Goal: Task Accomplishment & Management: Use online tool/utility

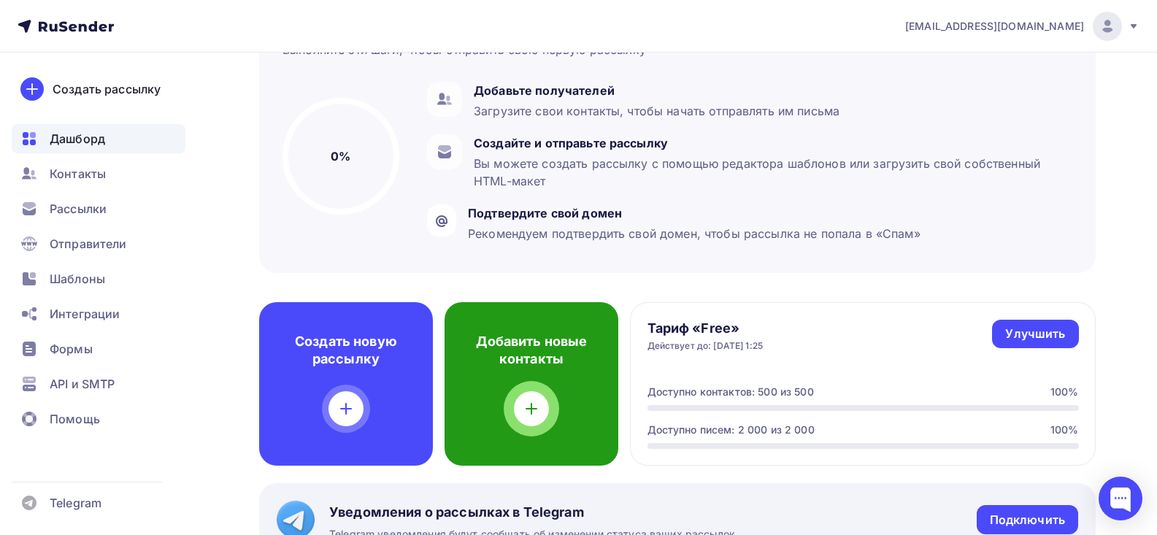
scroll to position [175, 0]
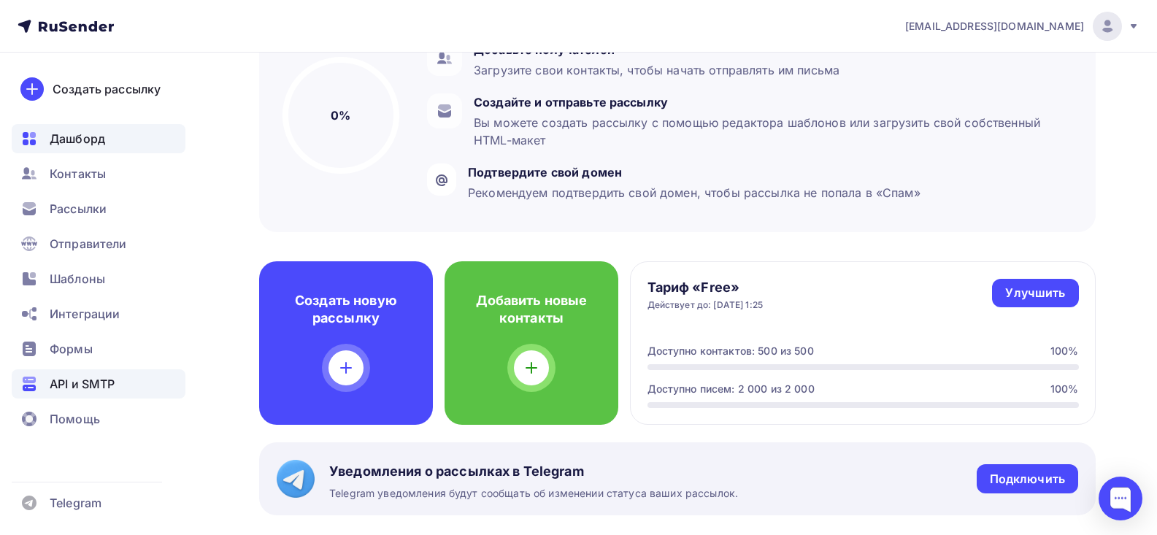
click at [58, 381] on span "API и SMTP" at bounding box center [82, 384] width 65 height 18
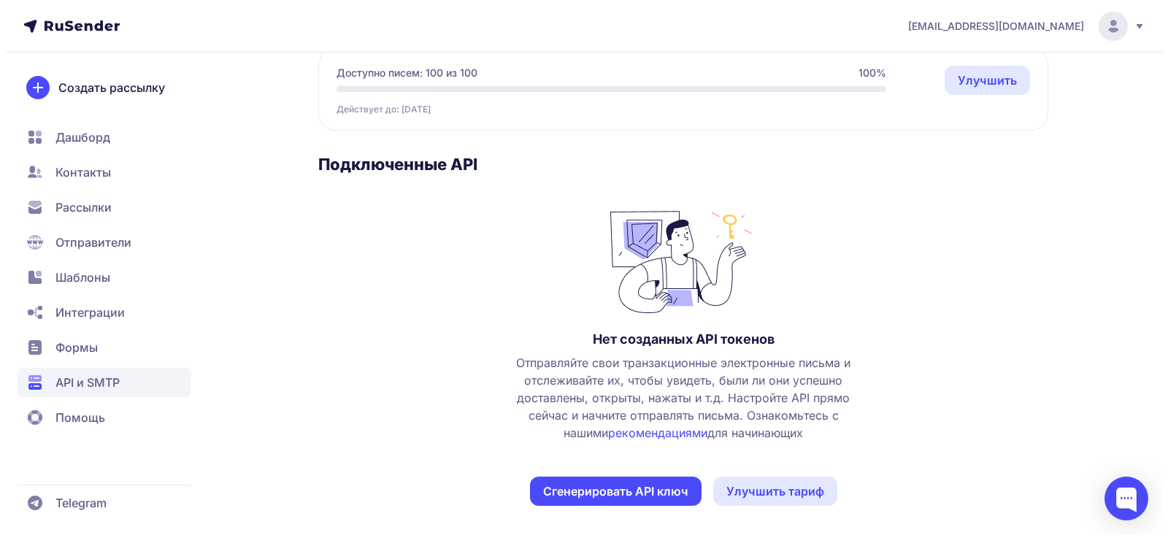
scroll to position [154, 0]
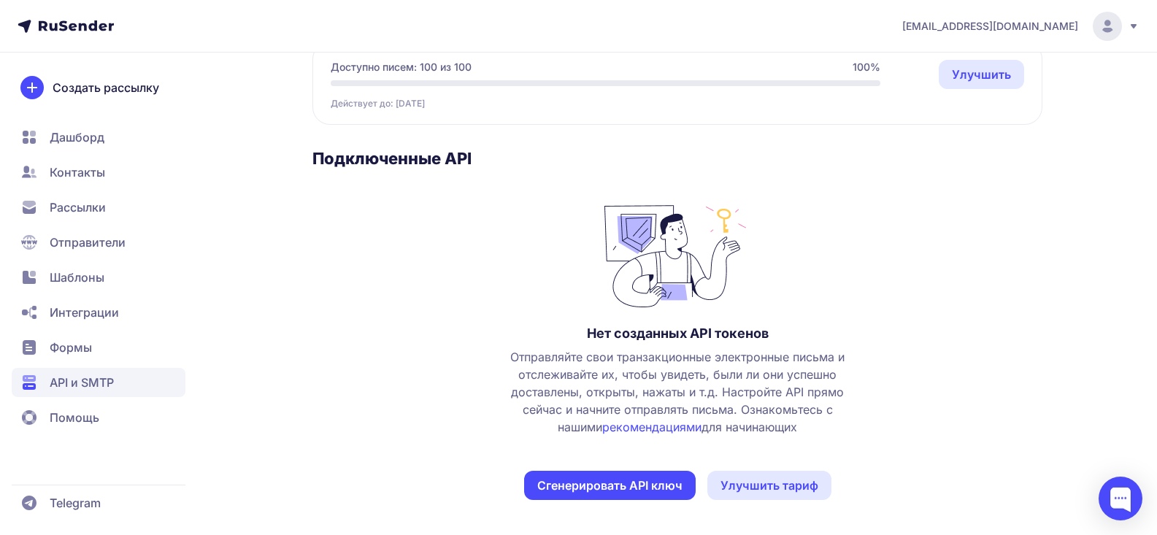
click at [638, 488] on button "Сгенерировать API ключ" at bounding box center [610, 485] width 172 height 29
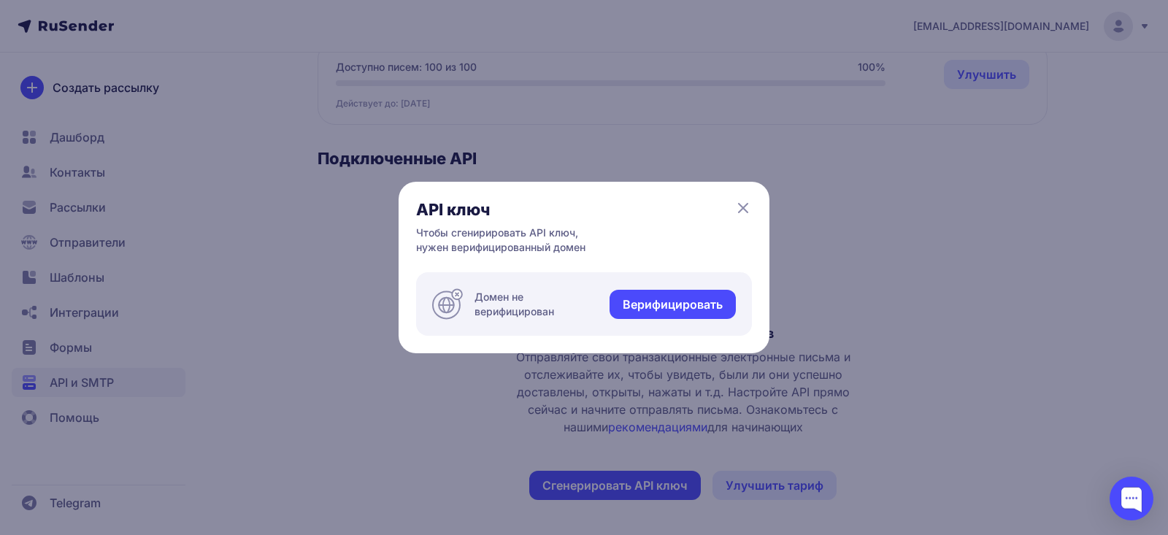
click at [694, 298] on link "Верифицировать" at bounding box center [672, 304] width 126 height 29
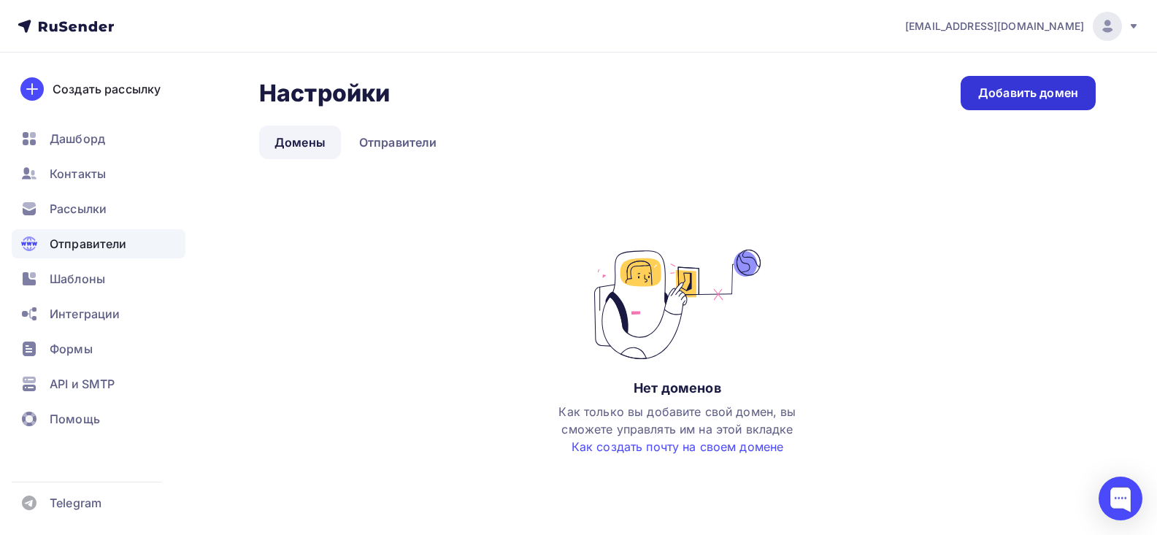
click at [997, 89] on div "Добавить домен" at bounding box center [1028, 93] width 100 height 17
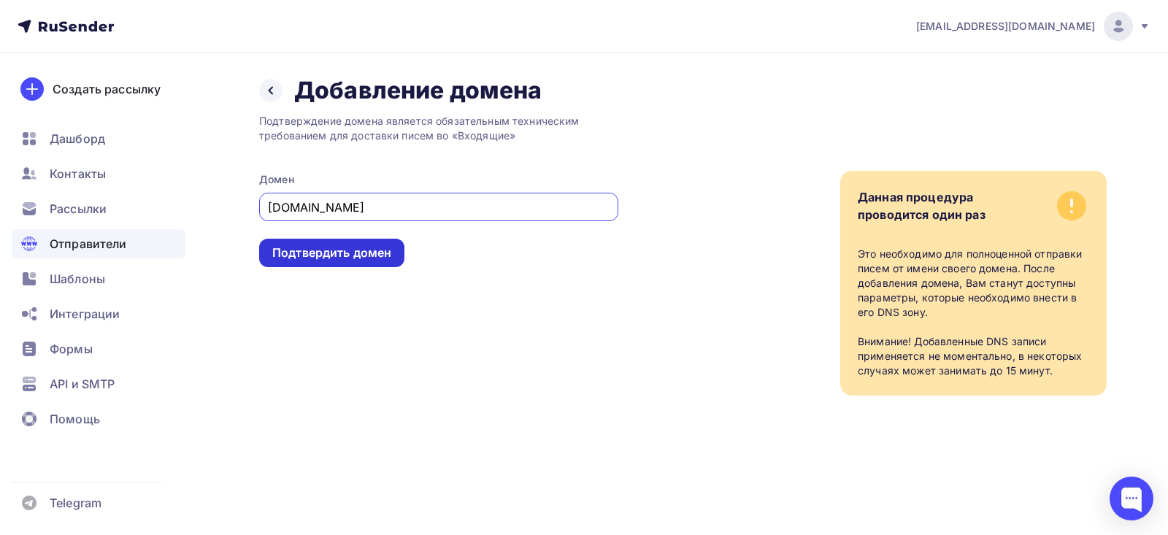
type input "cifra-discont.ru"
click at [347, 252] on div "Подтвердить домен" at bounding box center [331, 252] width 119 height 17
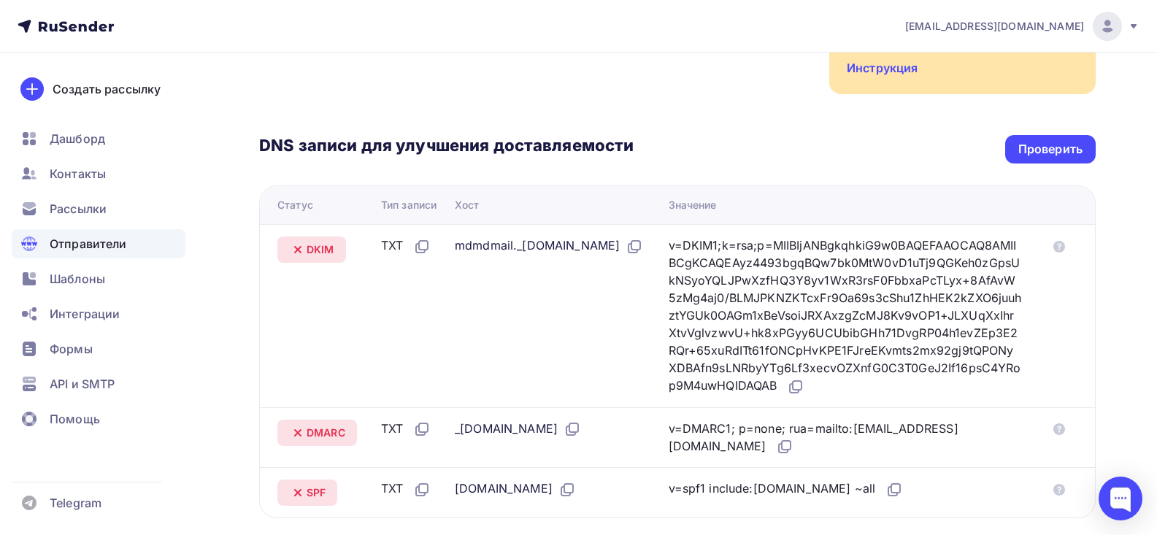
scroll to position [263, 0]
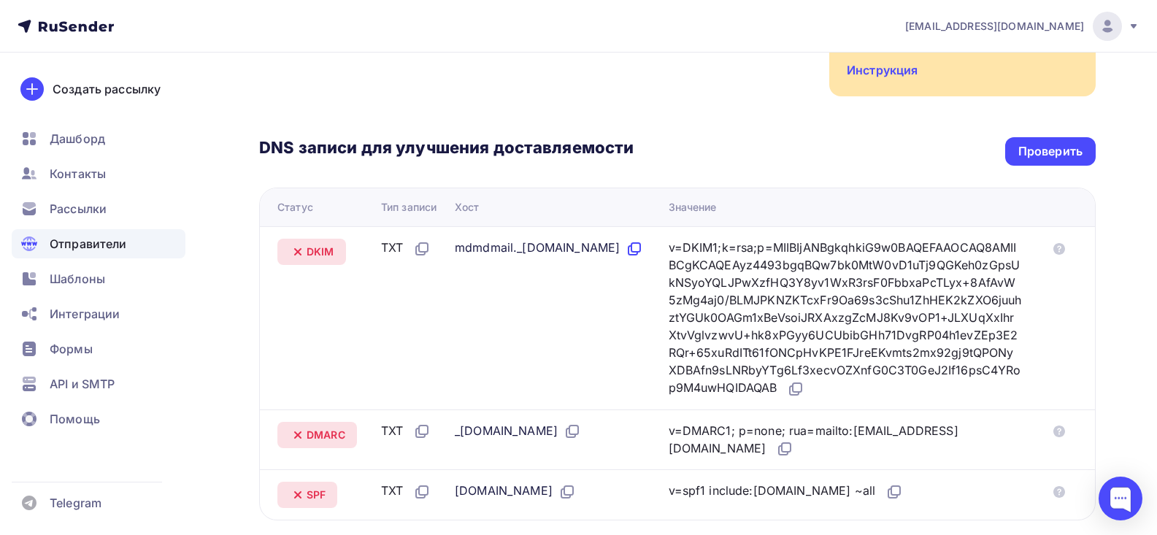
click at [631, 252] on icon at bounding box center [635, 247] width 9 height 9
click at [787, 398] on icon at bounding box center [796, 389] width 18 height 18
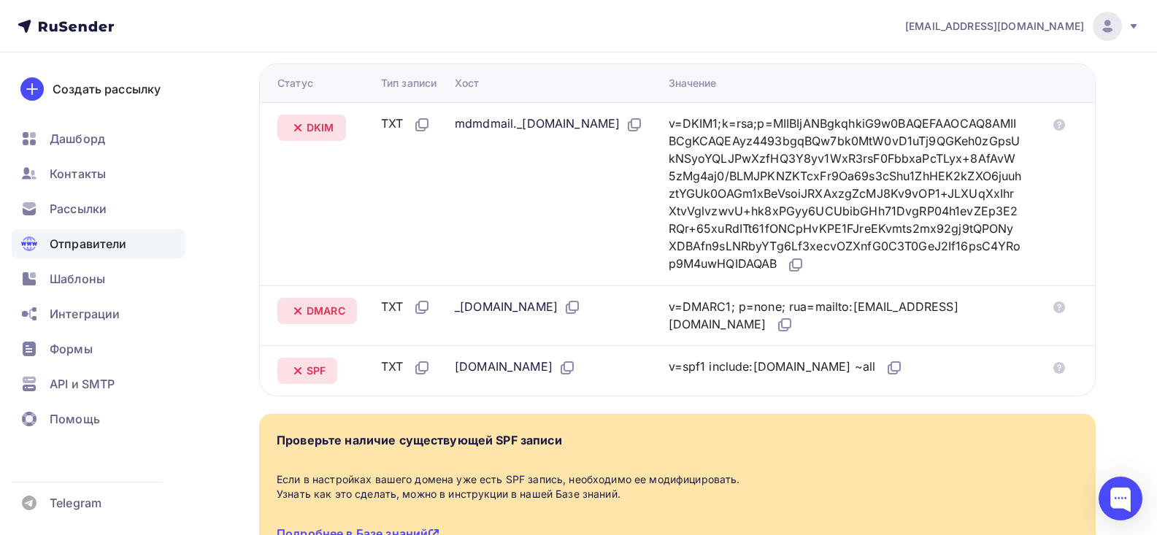
scroll to position [438, 0]
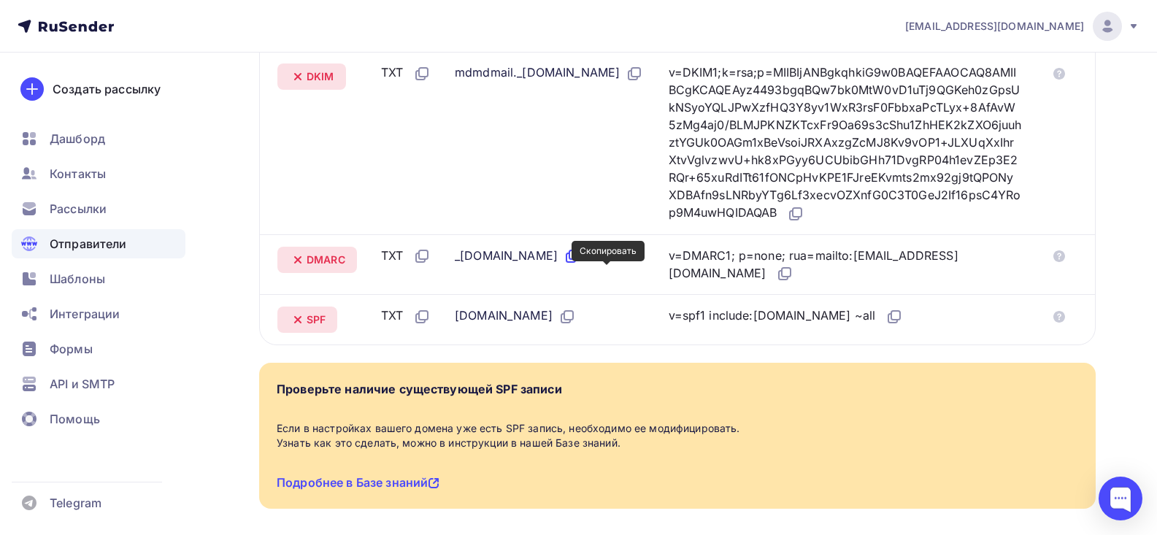
click at [581, 265] on icon at bounding box center [572, 256] width 18 height 18
click at [793, 282] on icon at bounding box center [785, 274] width 18 height 18
click at [558, 325] on icon at bounding box center [567, 317] width 18 height 18
drag, startPoint x: 832, startPoint y: 335, endPoint x: 742, endPoint y: 332, distance: 89.8
click at [742, 325] on div "v=spf1 include:rsndr.ru ~all" at bounding box center [786, 316] width 235 height 19
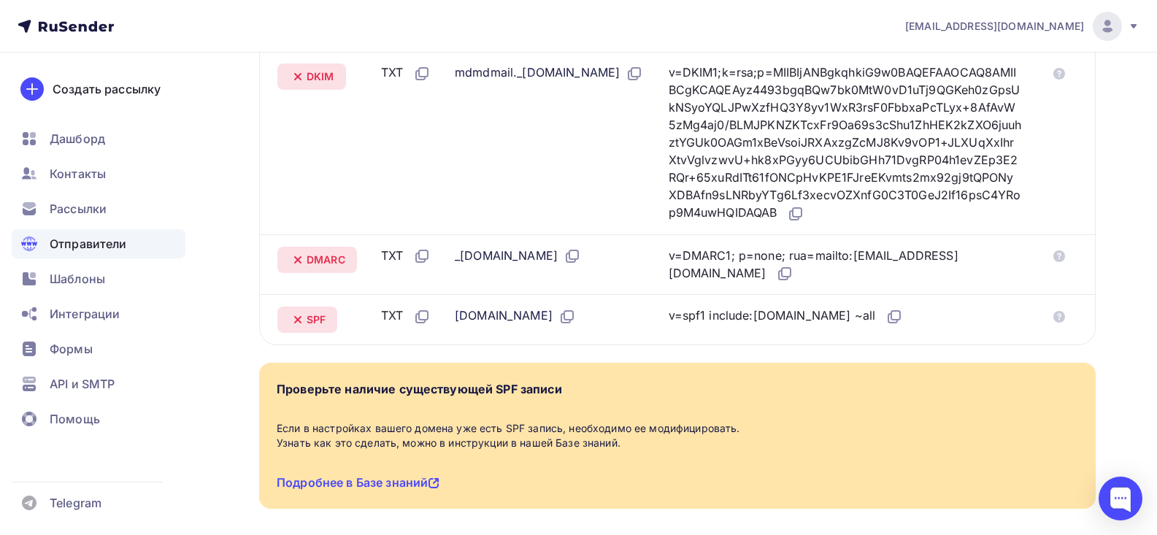
drag, startPoint x: 836, startPoint y: 334, endPoint x: 741, endPoint y: 328, distance: 95.8
click at [741, 325] on div "v=spf1 include:rsndr.ru ~all" at bounding box center [786, 316] width 235 height 19
copy div "include:rsndr.ru"
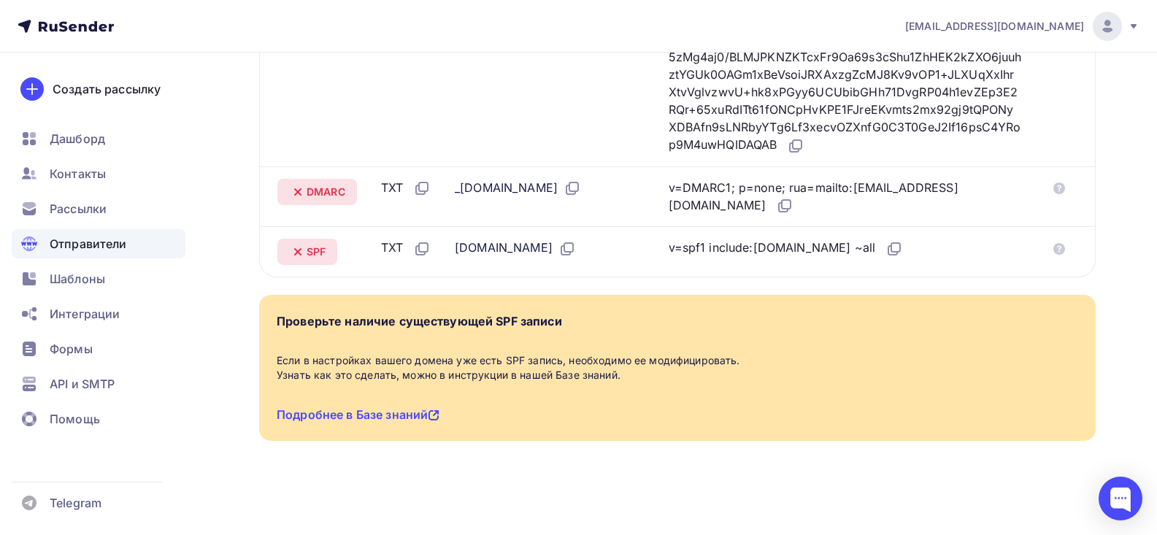
scroll to position [85, 0]
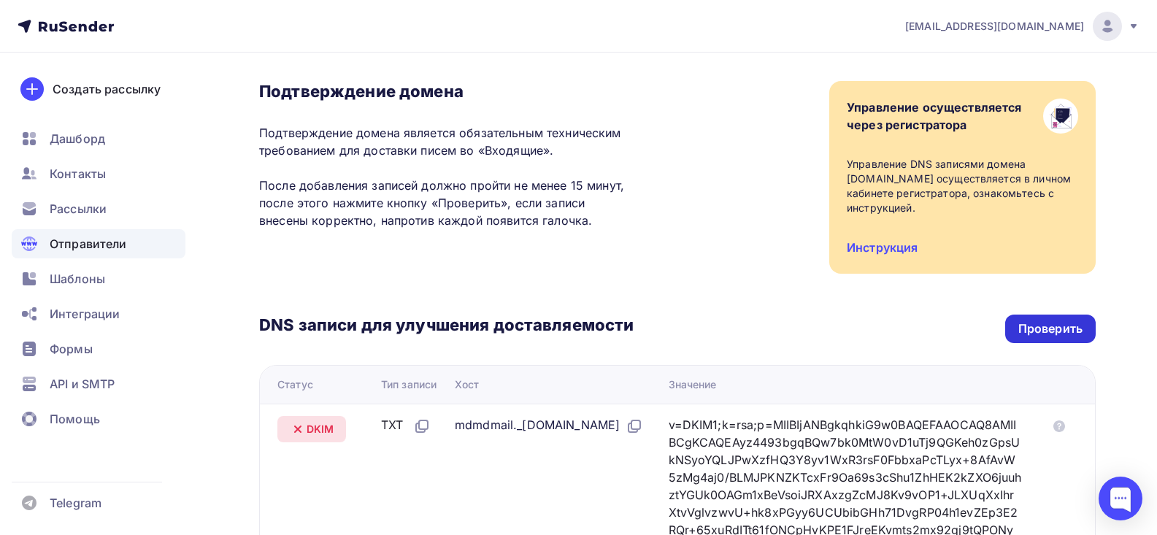
drag, startPoint x: 1036, startPoint y: 322, endPoint x: 1044, endPoint y: 323, distance: 8.2
click at [1037, 323] on div "Проверить" at bounding box center [1050, 328] width 64 height 17
click at [1070, 337] on div "Проверить" at bounding box center [1050, 329] width 90 height 28
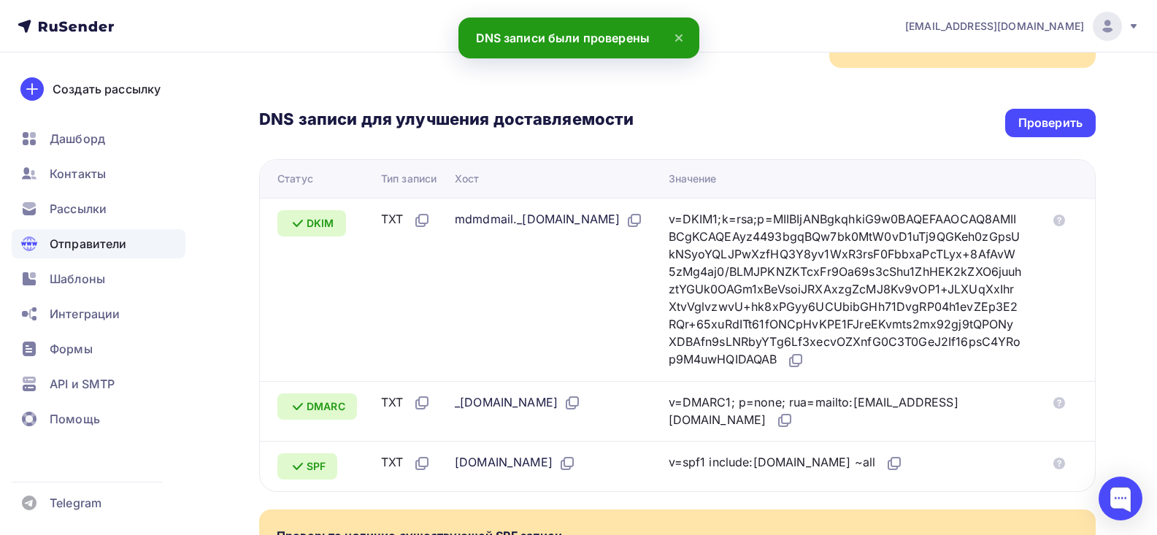
scroll to position [523, 0]
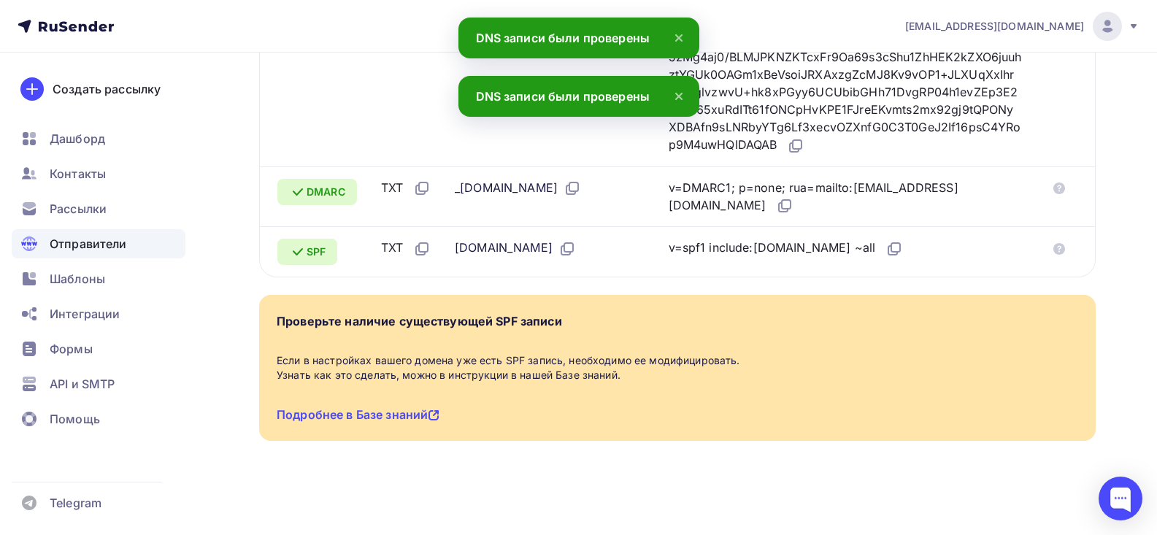
click at [679, 97] on icon at bounding box center [679, 96] width 6 height 6
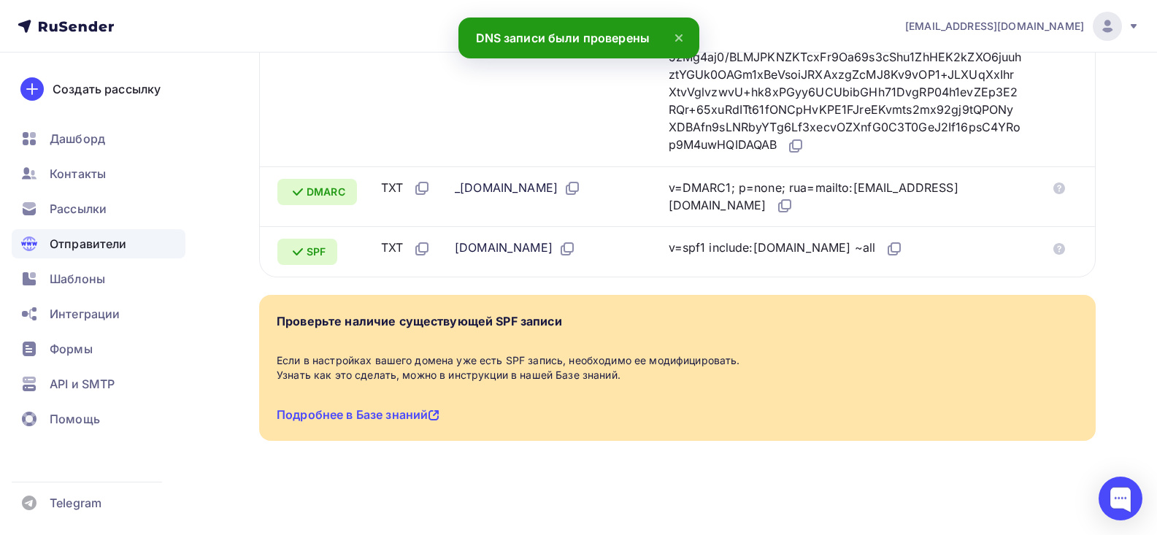
click at [682, 40] on icon at bounding box center [679, 38] width 18 height 18
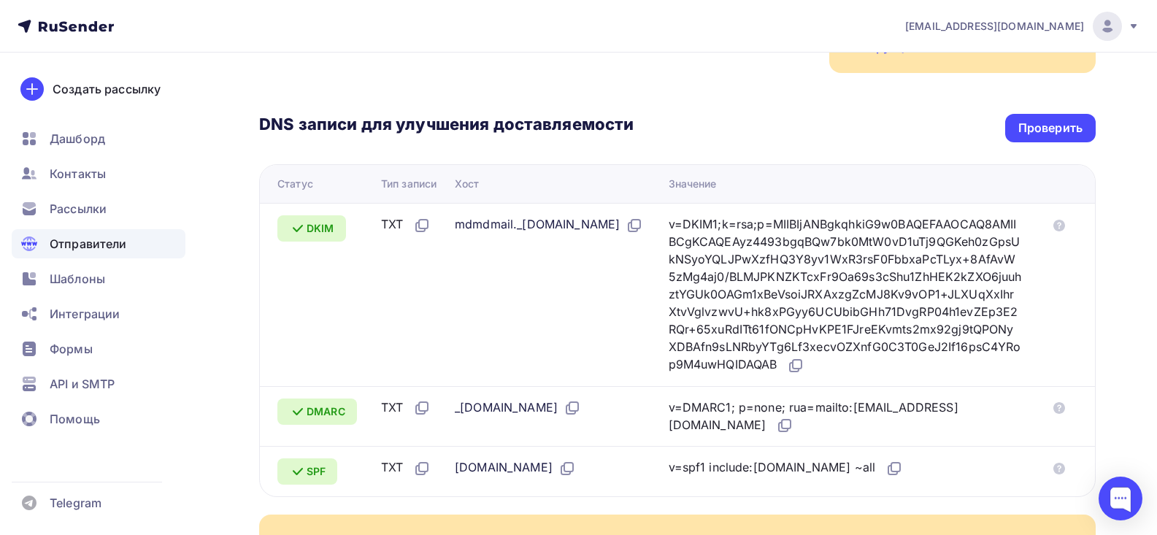
scroll to position [85, 0]
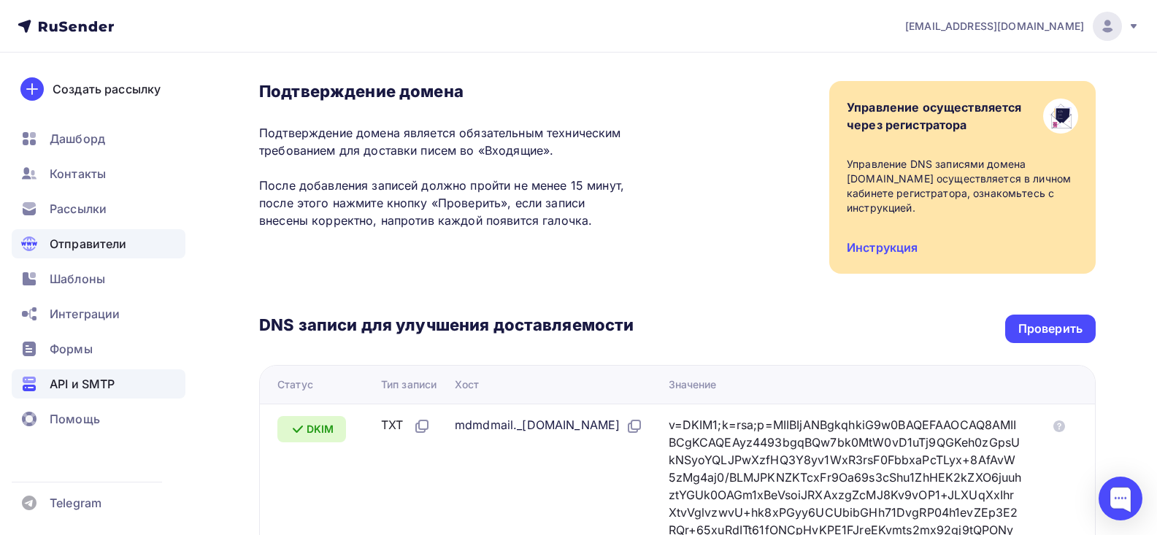
click at [47, 381] on div "API и SMTP" at bounding box center [99, 383] width 174 height 29
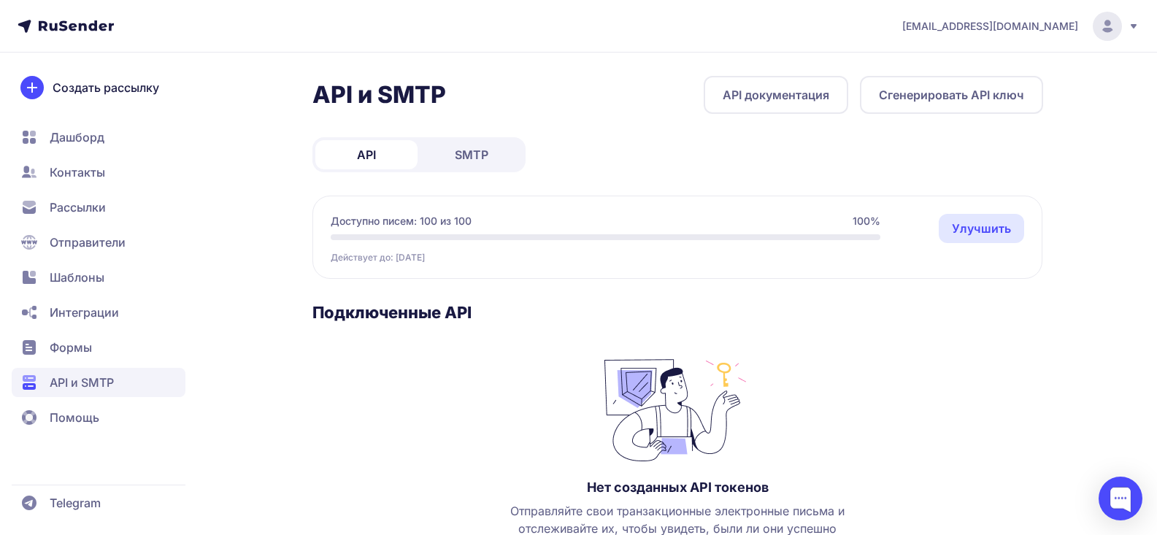
click at [471, 156] on span "SMTP" at bounding box center [472, 155] width 34 height 18
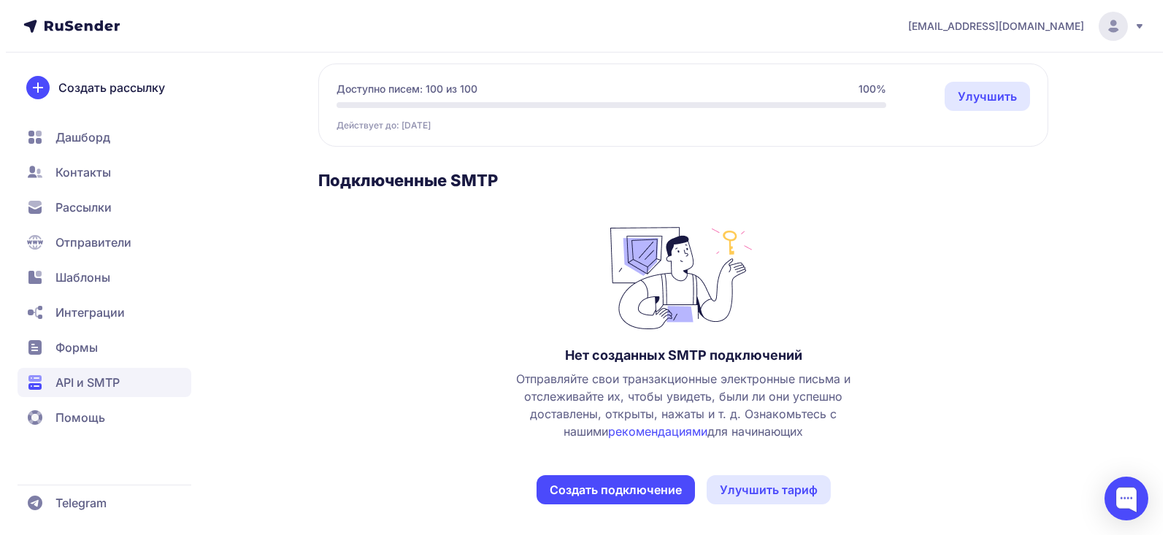
scroll to position [136, 0]
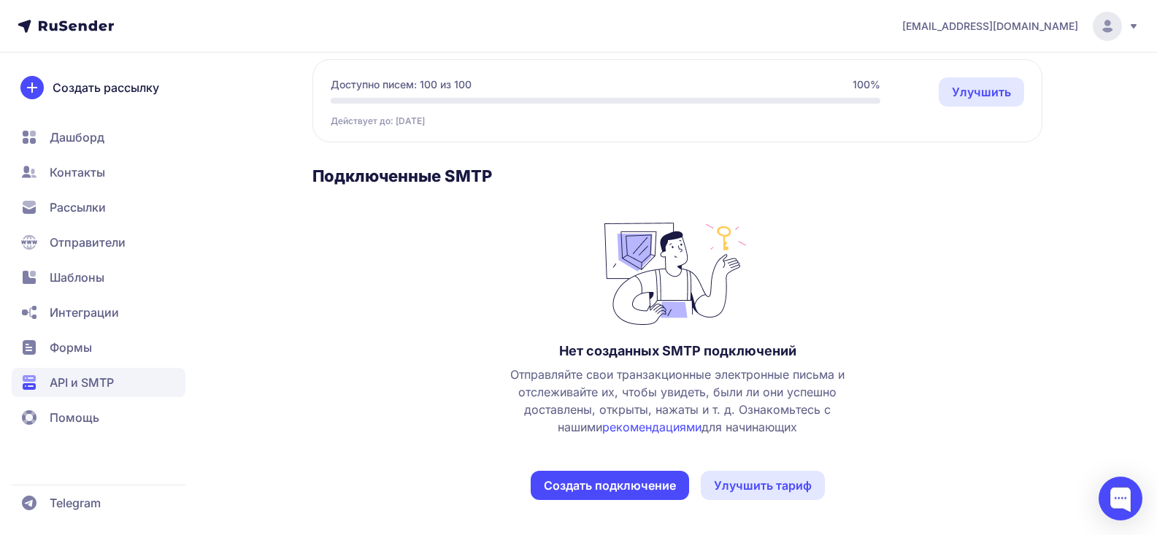
click at [612, 485] on button "Создать подключение" at bounding box center [610, 485] width 158 height 29
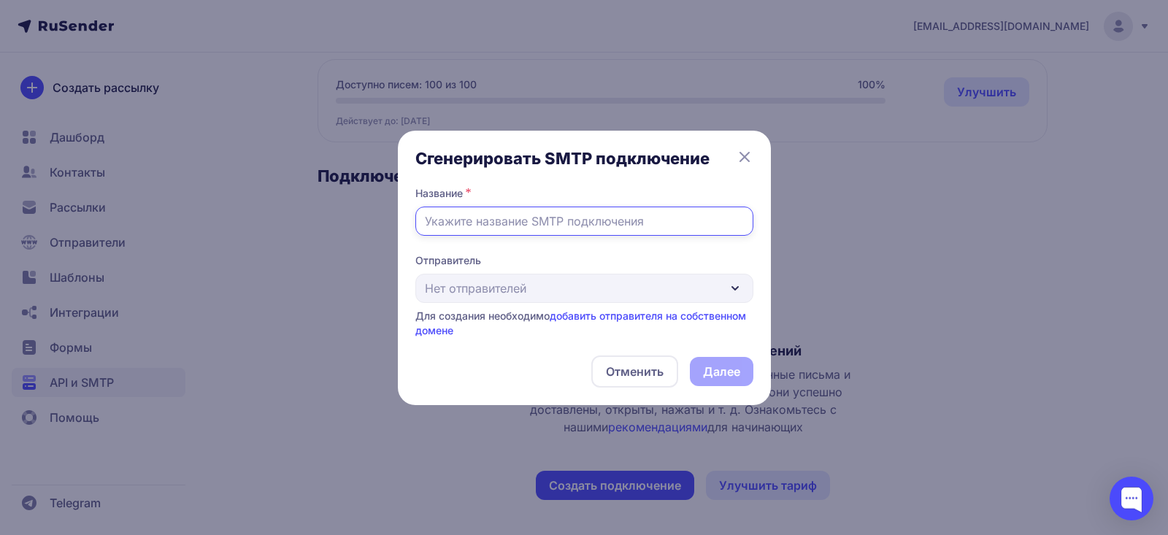
click at [593, 231] on input "text" at bounding box center [584, 221] width 338 height 29
type input "1"
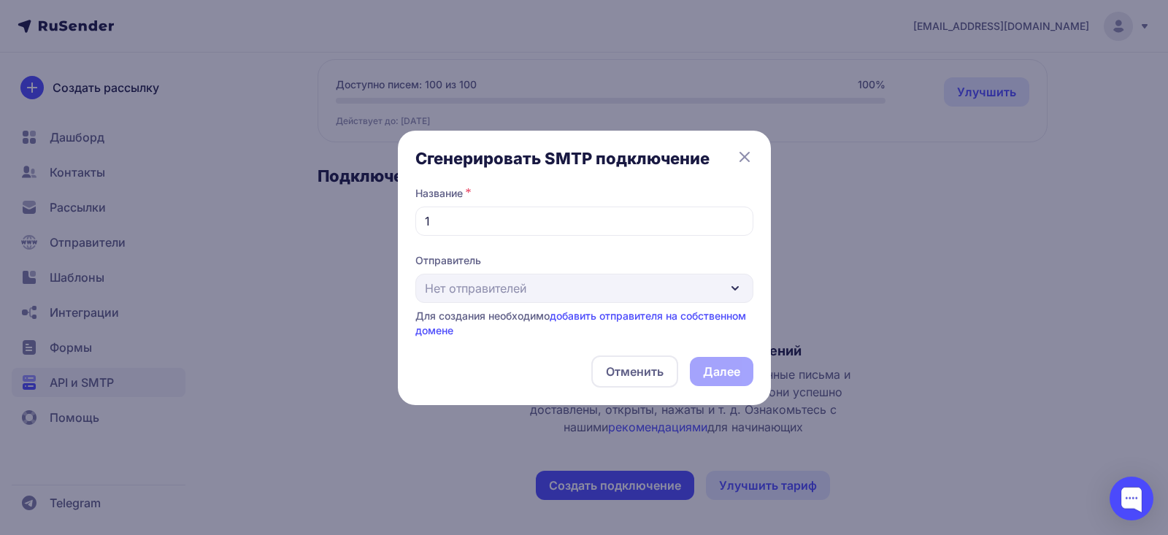
click at [613, 283] on div "Отправитель Нет отправителей Для создания необходимо добавить отправителя на со…" at bounding box center [584, 295] width 338 height 85
drag, startPoint x: 442, startPoint y: 226, endPoint x: 388, endPoint y: 216, distance: 55.7
click at [388, 216] on div "Сгенерировать SMTP подключение Название * 1 Отправитель Нет отправителей Для со…" at bounding box center [584, 267] width 1168 height 535
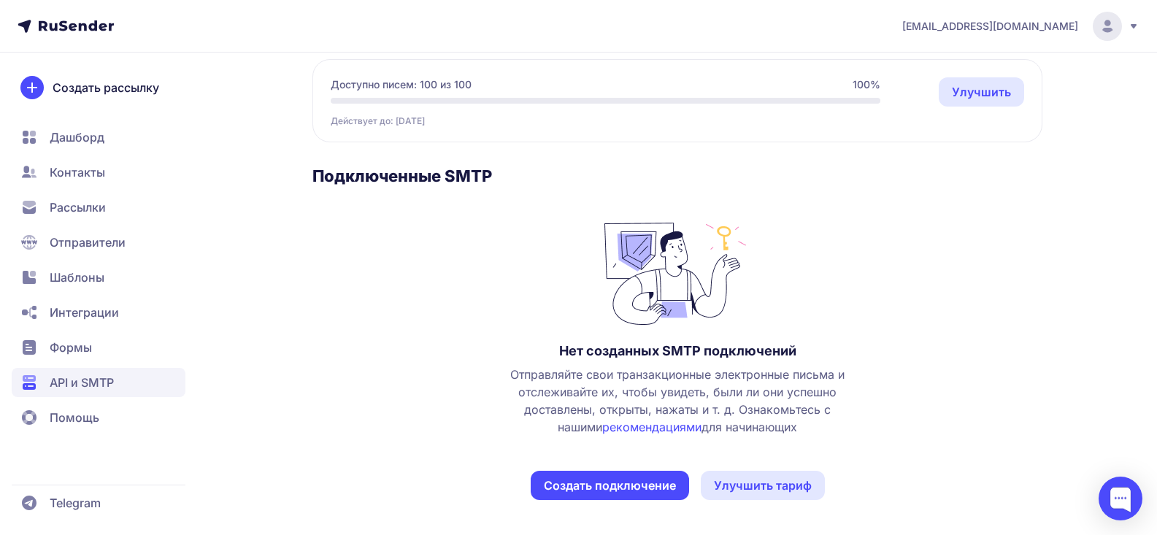
click at [597, 487] on button "Создать подключение" at bounding box center [610, 485] width 158 height 29
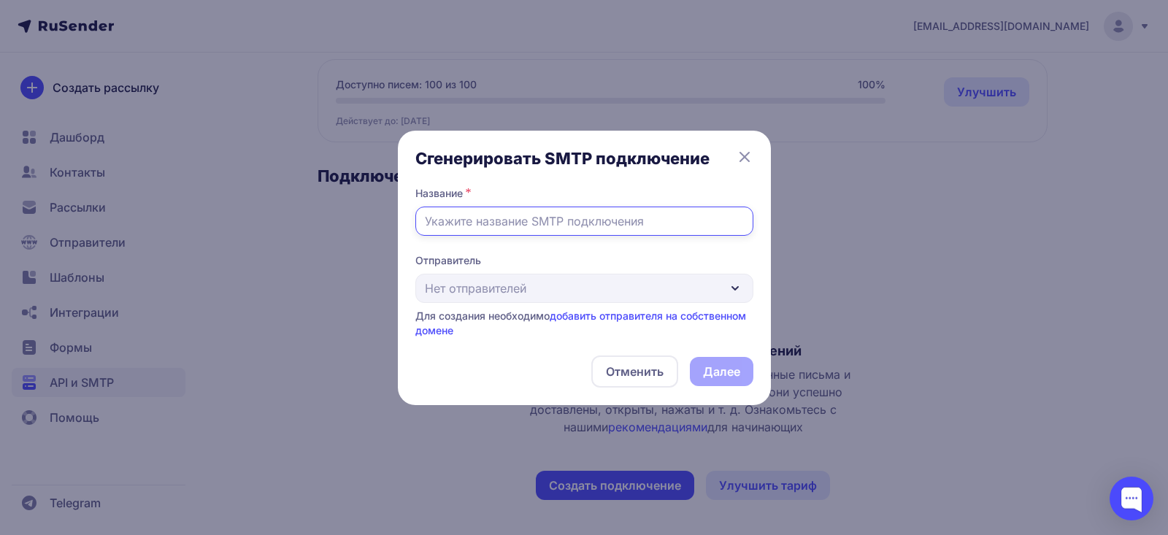
click at [488, 217] on input "text" at bounding box center [584, 221] width 338 height 29
type input "Цифра Дисконт"
click at [539, 288] on div "Отправитель Нет отправителей Для создания необходимо добавить отправителя на со…" at bounding box center [584, 295] width 338 height 85
click at [648, 310] on link "добавить отправителя на собственном домене" at bounding box center [580, 322] width 331 height 27
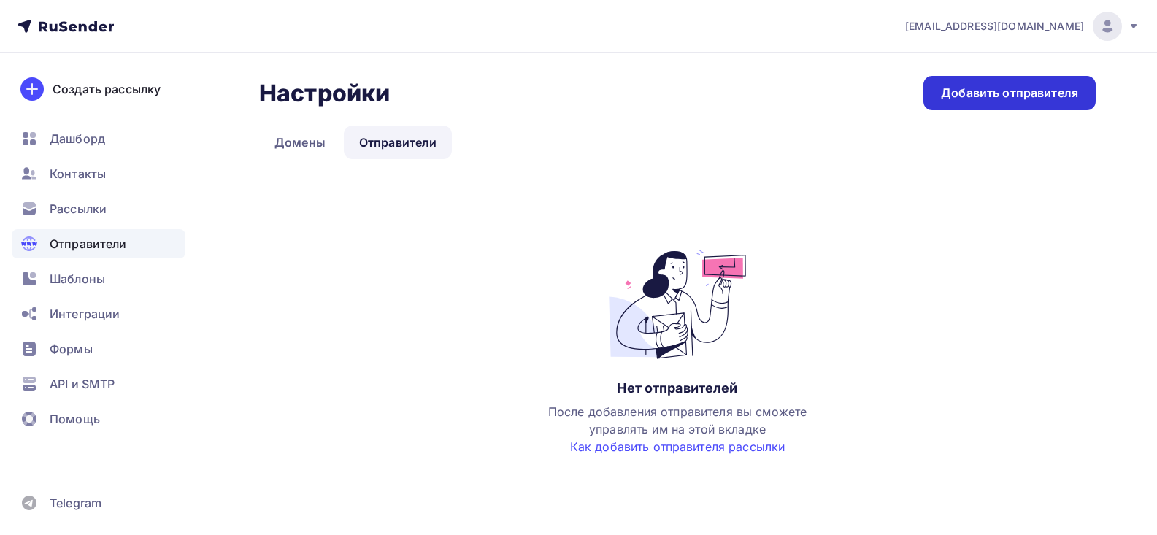
click at [962, 90] on div "Добавить отправителя" at bounding box center [1009, 93] width 137 height 17
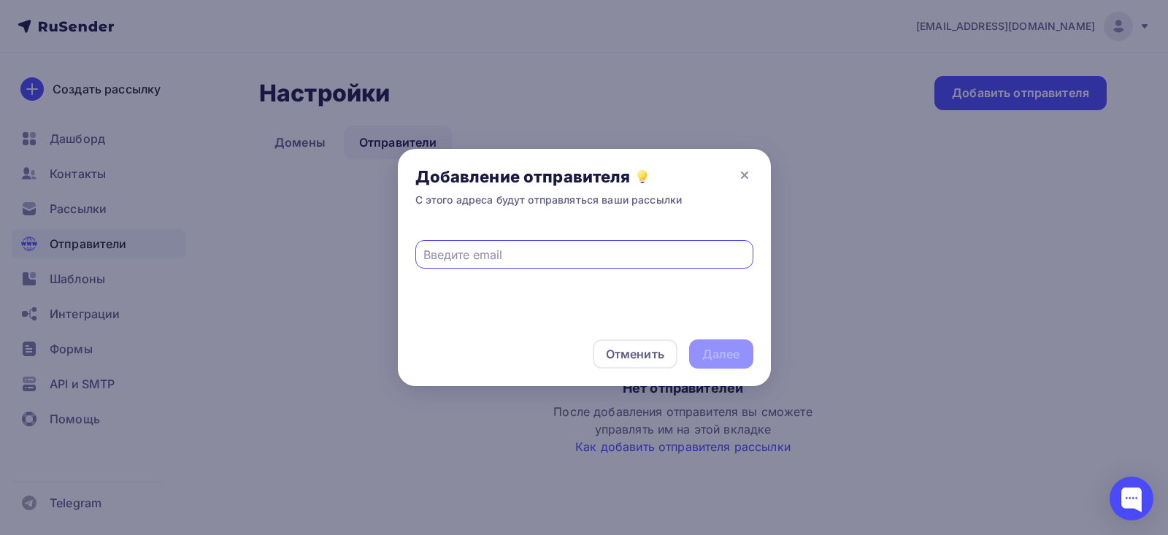
click at [478, 251] on input "text" at bounding box center [583, 255] width 321 height 18
paste input "cifra-discont@cifra-discont.ru"
type input "cifra-discont@cifra-discont.ru"
click at [730, 351] on div "Далее" at bounding box center [721, 354] width 38 height 17
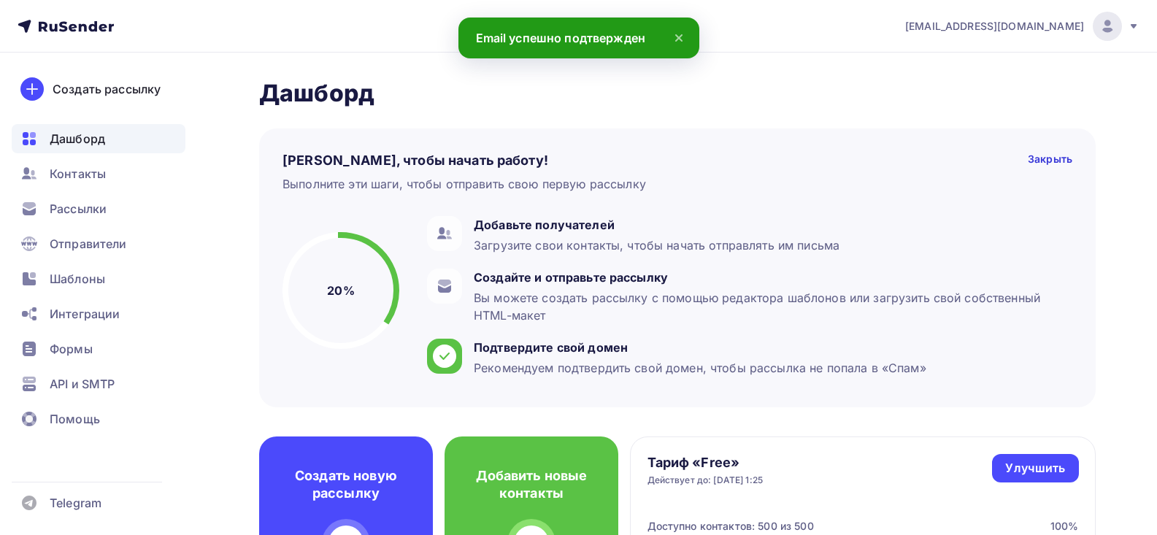
click at [685, 38] on icon at bounding box center [679, 38] width 18 height 18
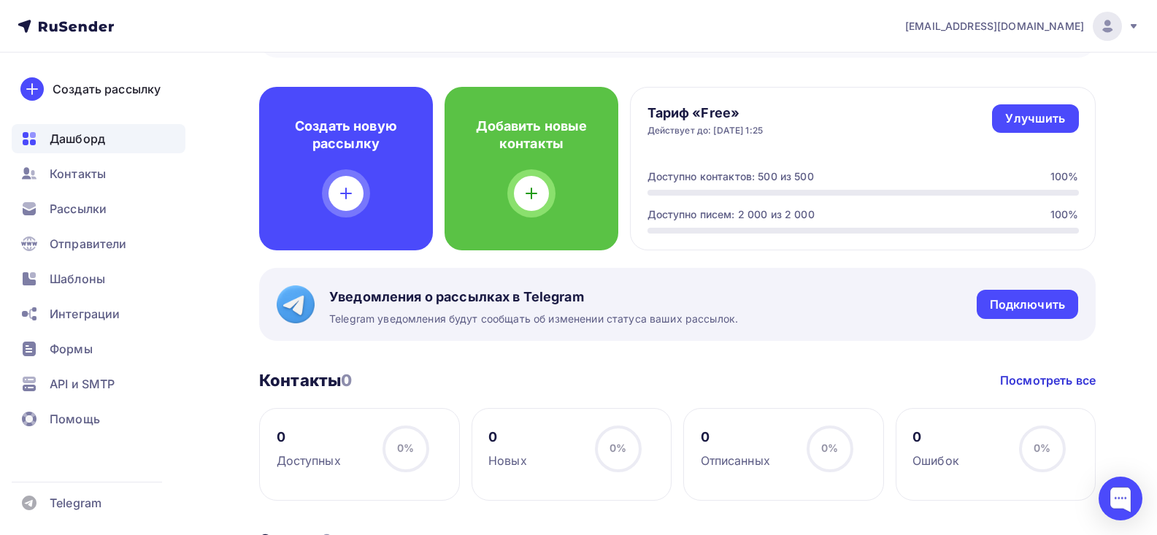
scroll to position [350, 0]
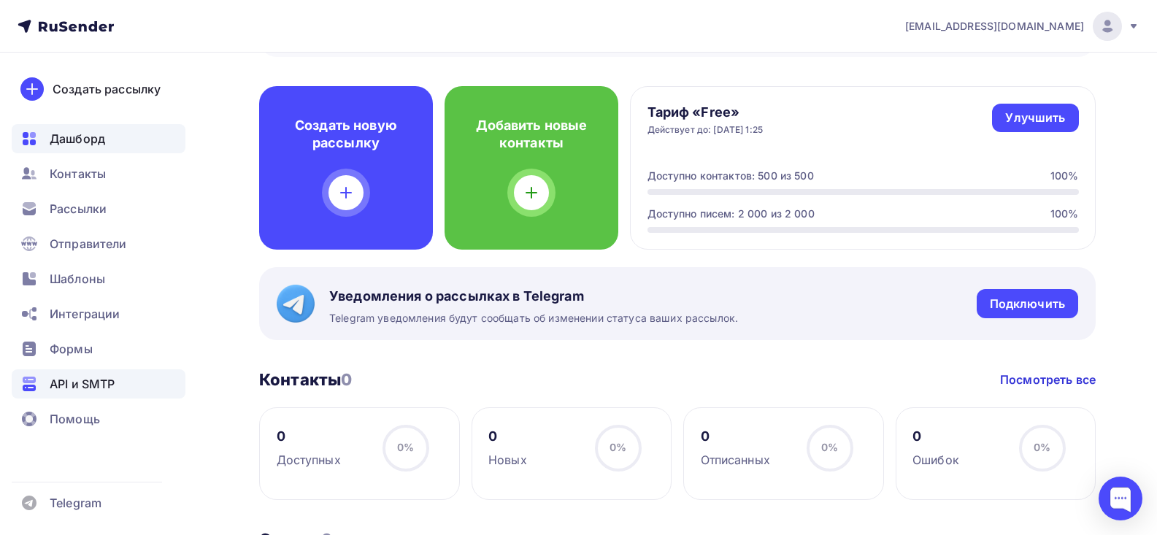
click at [91, 381] on span "API и SMTP" at bounding box center [82, 384] width 65 height 18
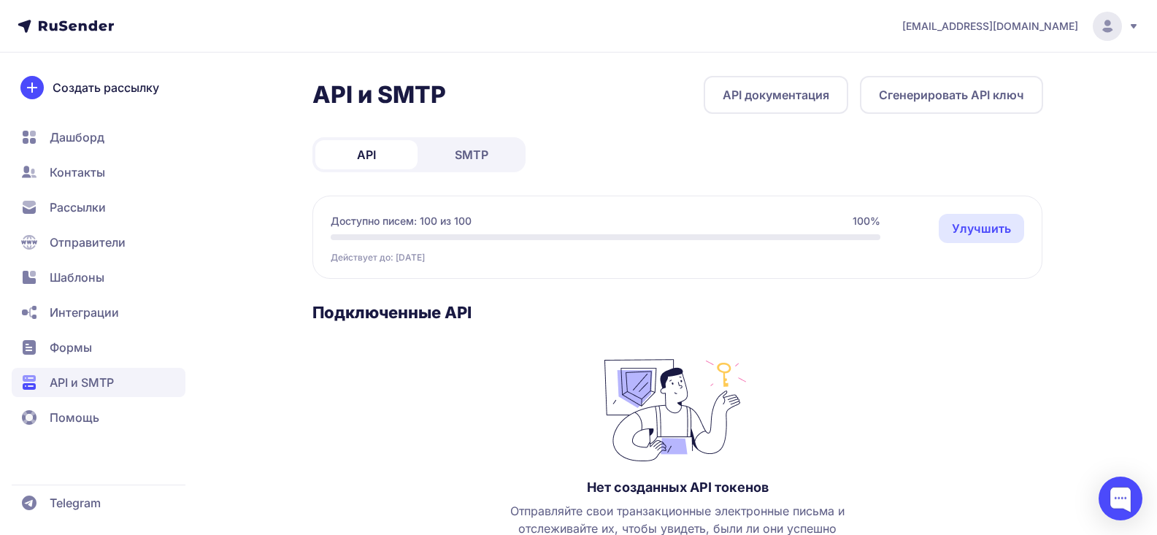
click at [471, 147] on span "SMTP" at bounding box center [472, 155] width 34 height 18
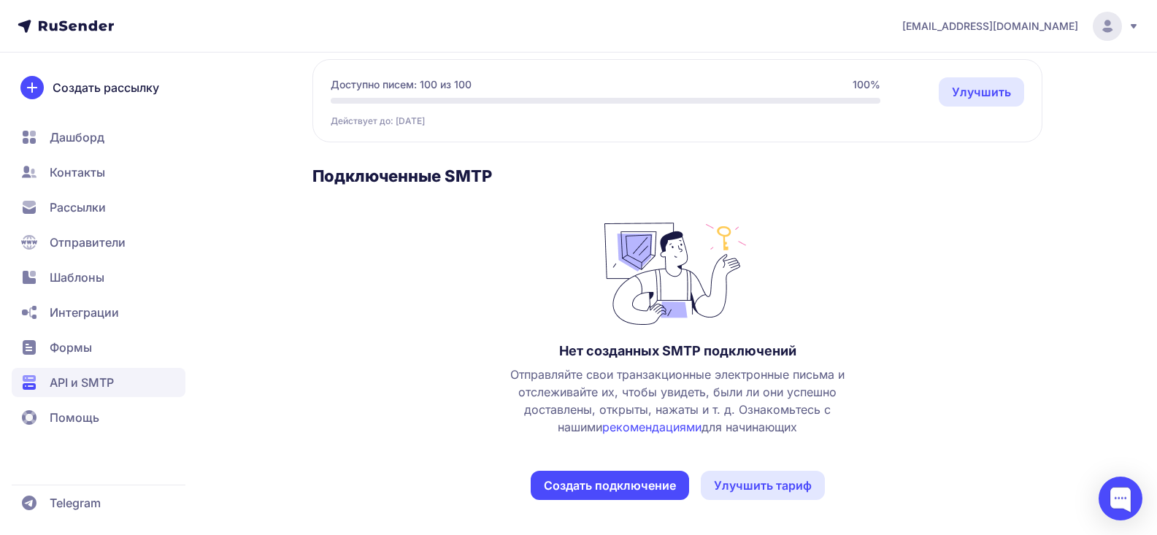
click at [586, 488] on button "Создать подключение" at bounding box center [610, 485] width 158 height 29
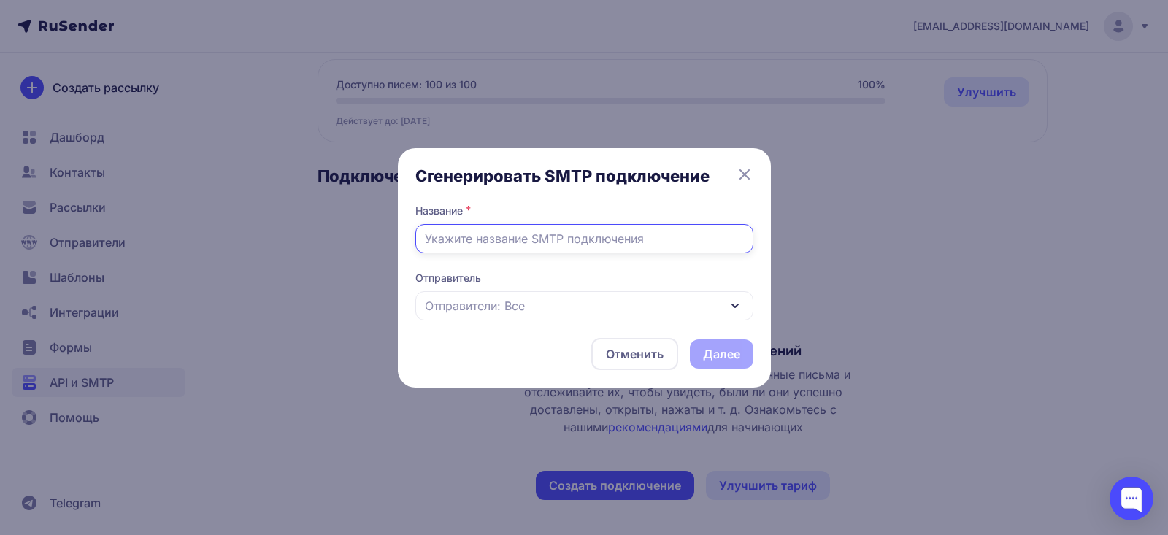
click at [567, 238] on input "text" at bounding box center [584, 238] width 338 height 29
type input "Цифра Дисконт"
click at [723, 306] on div "Отправители: Все" at bounding box center [584, 305] width 338 height 29
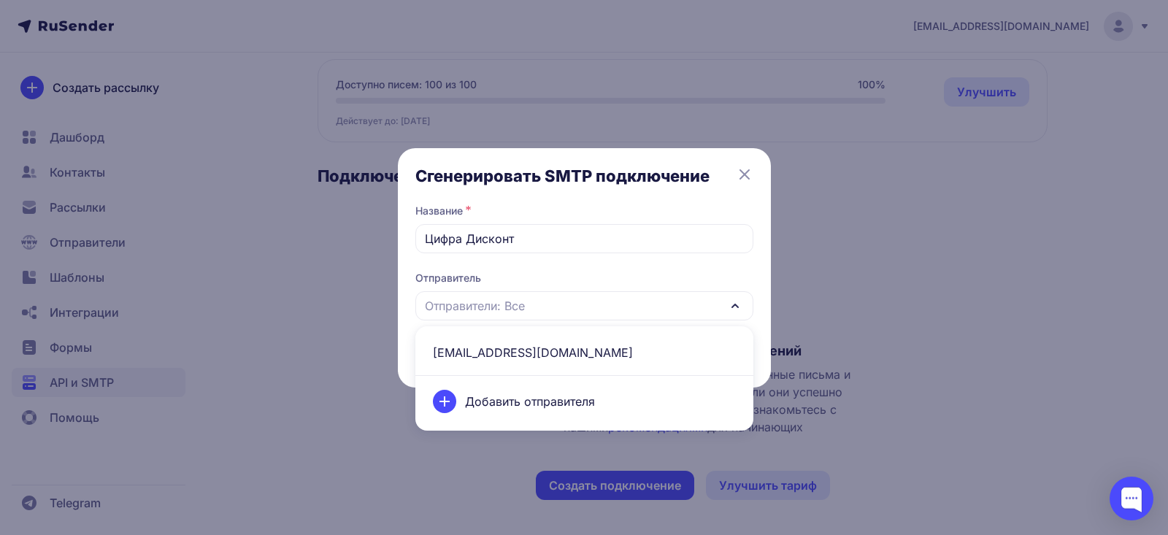
click at [601, 344] on span "cifra-discont@cifra-discont.ru" at bounding box center [584, 352] width 320 height 35
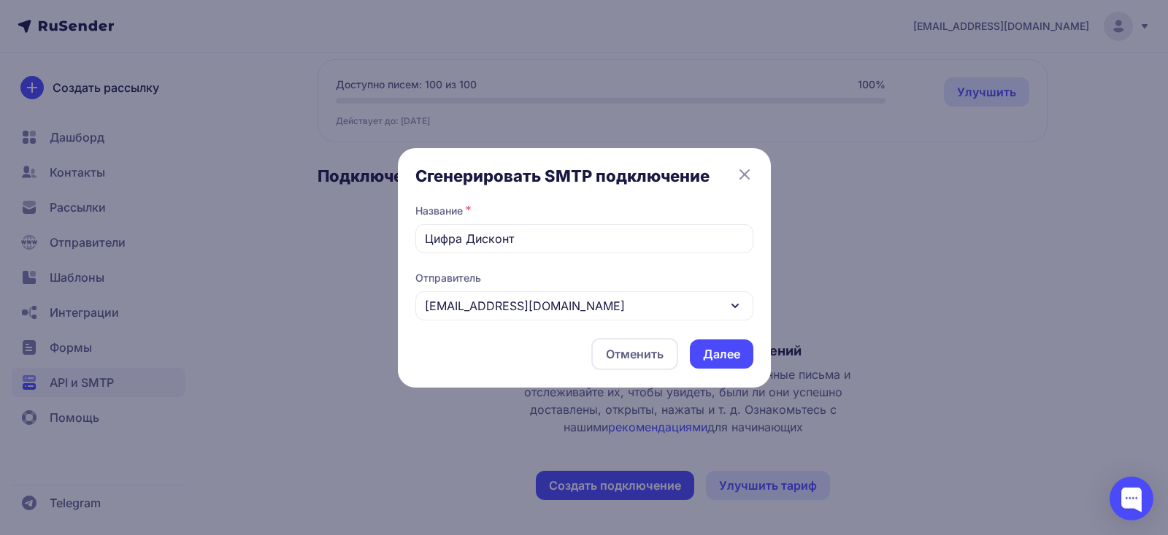
click at [712, 346] on button "Далее" at bounding box center [721, 353] width 63 height 29
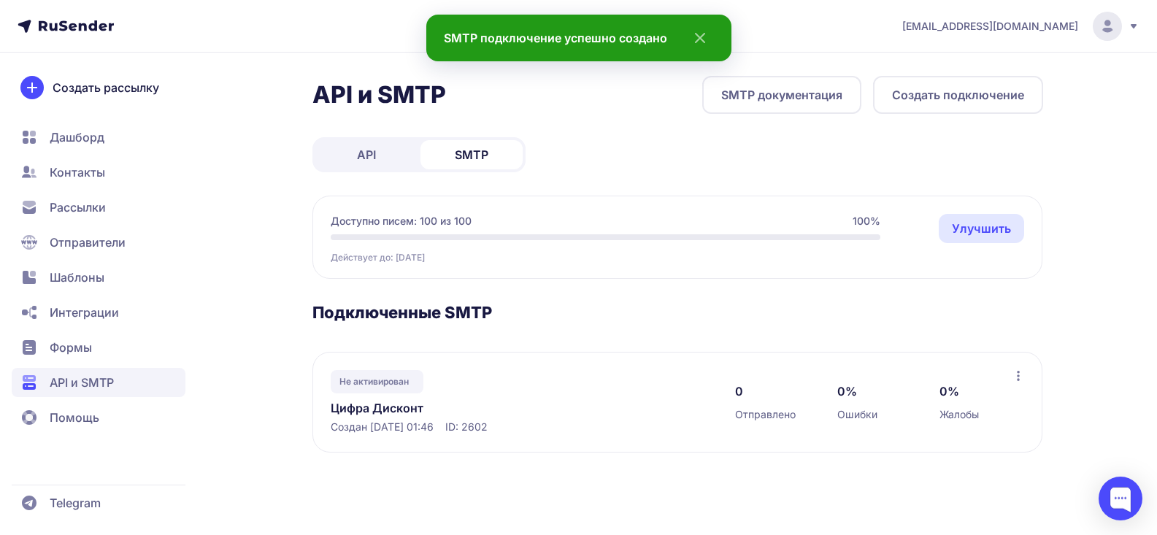
scroll to position [0, 0]
click at [702, 38] on icon "close" at bounding box center [701, 38] width 35 height 18
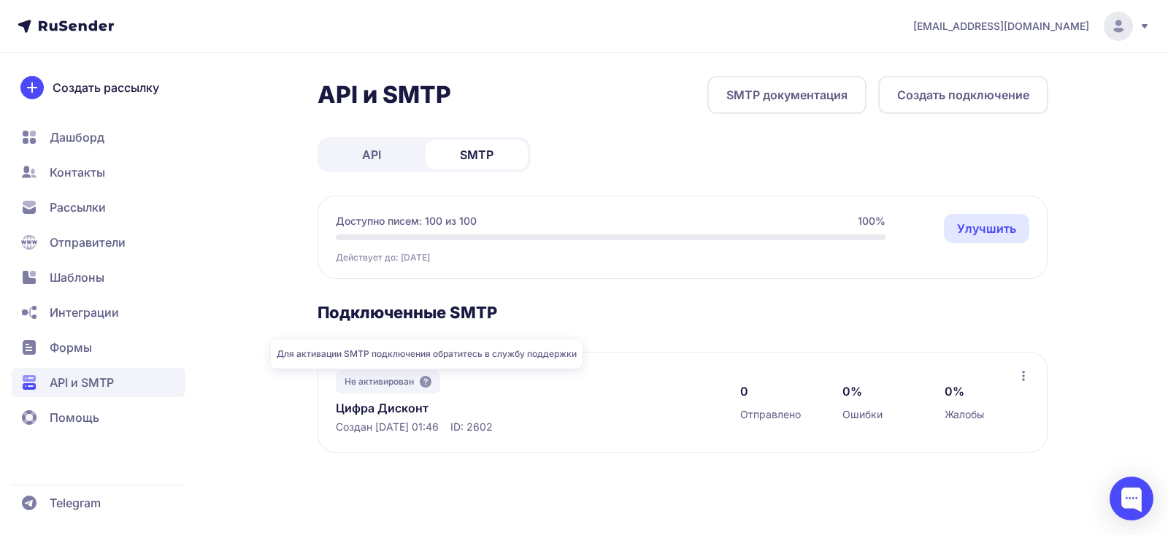
click at [426, 382] on icon at bounding box center [426, 382] width 12 height 12
click at [363, 380] on span "Не активирован" at bounding box center [378, 382] width 69 height 12
click at [593, 301] on div "API и SMTP SMTP документация Создать подключение API SMTP Доступно писем: 100 и…" at bounding box center [682, 282] width 731 height 412
click at [360, 163] on link "API" at bounding box center [371, 154] width 102 height 29
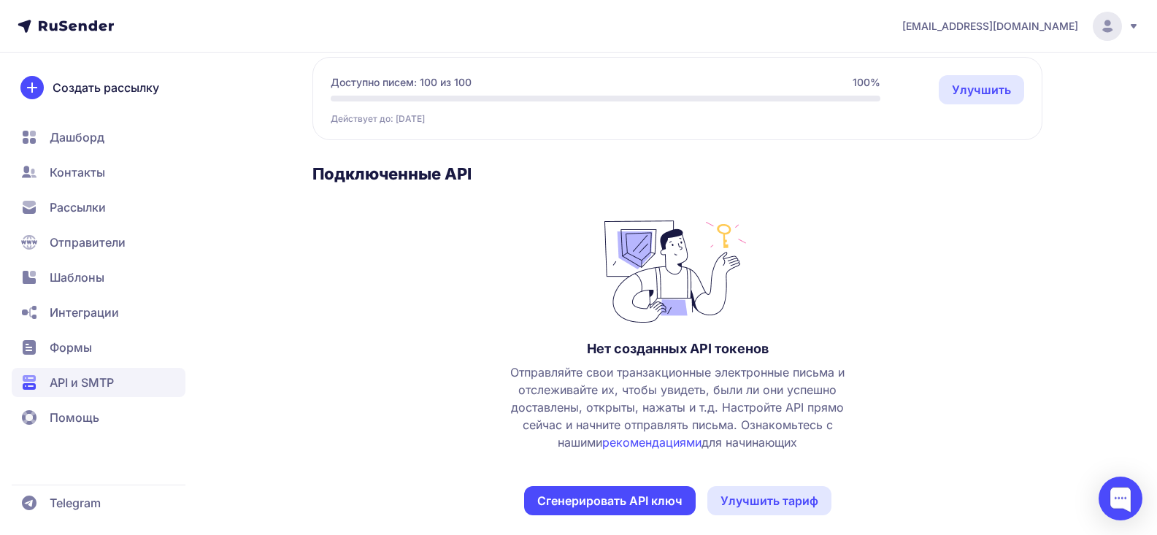
scroll to position [154, 0]
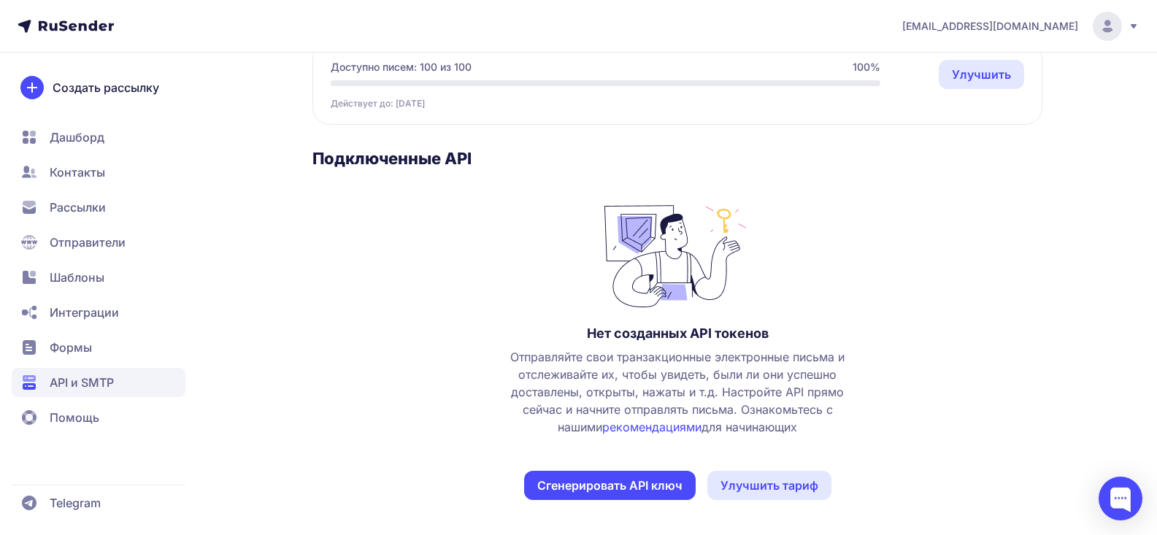
click at [610, 485] on button "Сгенерировать API ключ" at bounding box center [610, 485] width 172 height 29
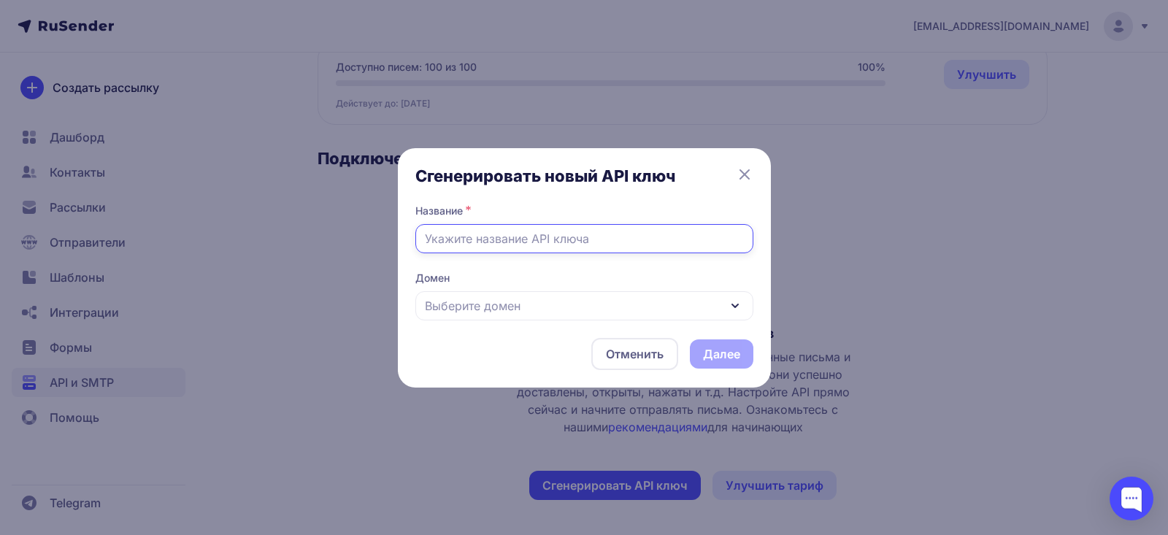
click at [526, 234] on input "text" at bounding box center [584, 238] width 338 height 29
type input "ЦифраДисконт"
click at [594, 307] on div "Выберите домен" at bounding box center [584, 305] width 338 height 29
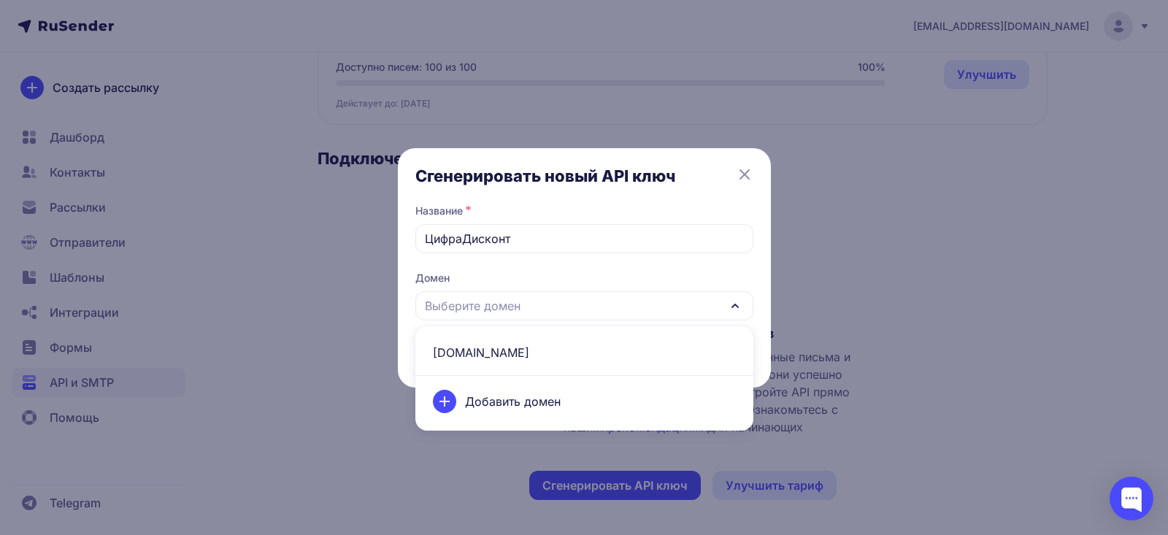
click at [548, 366] on span "cifra-discont.ru" at bounding box center [584, 352] width 320 height 35
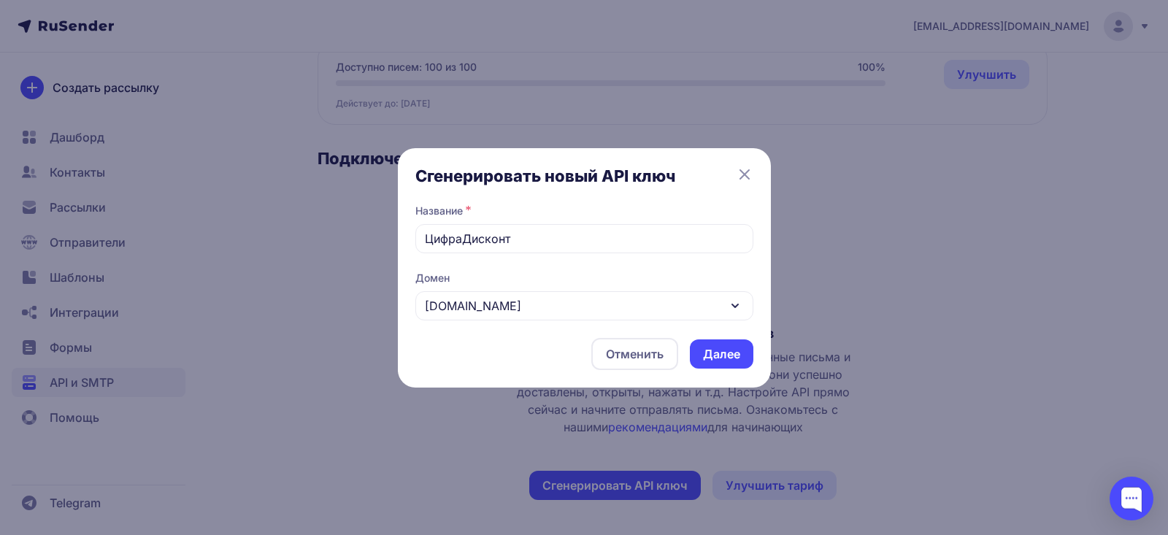
drag, startPoint x: 720, startPoint y: 357, endPoint x: 830, endPoint y: 346, distance: 110.7
click at [722, 357] on button "Далее" at bounding box center [721, 353] width 63 height 29
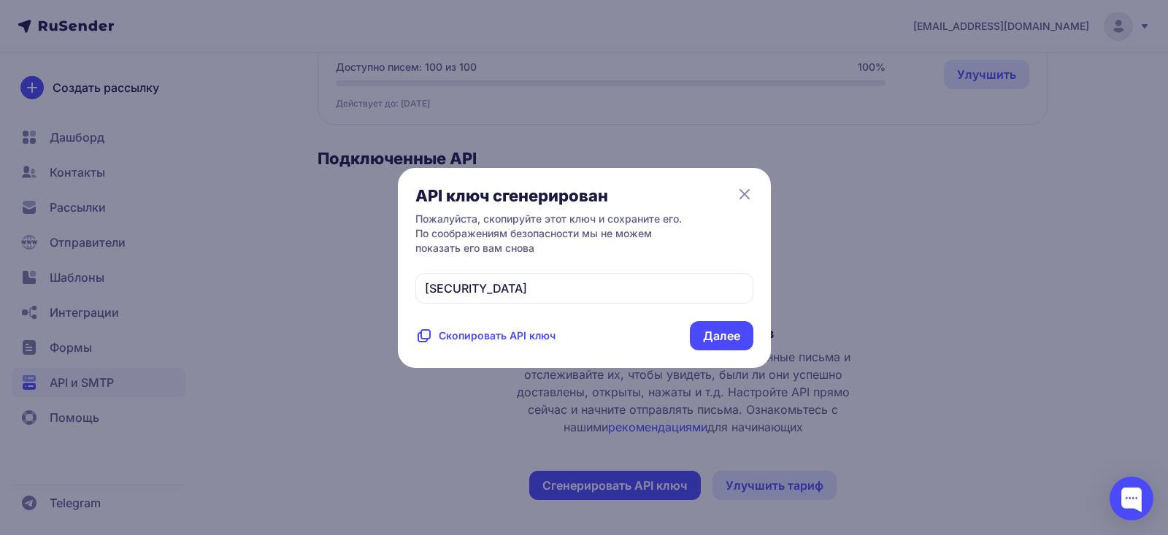
click at [490, 343] on span "Скопировать API ключ" at bounding box center [497, 335] width 117 height 15
click at [731, 350] on button "Далее" at bounding box center [721, 335] width 63 height 29
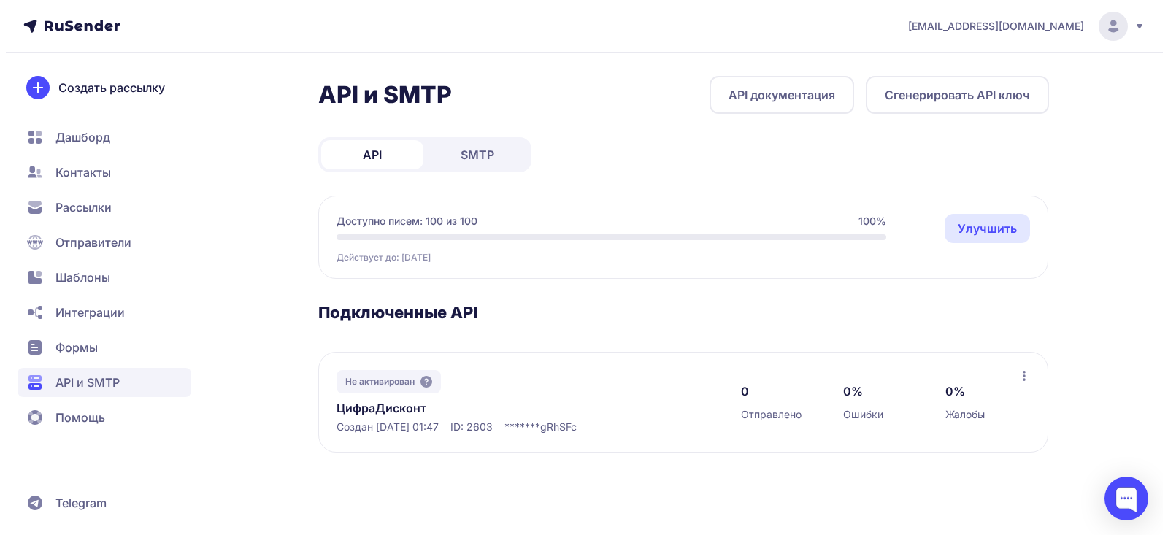
scroll to position [0, 0]
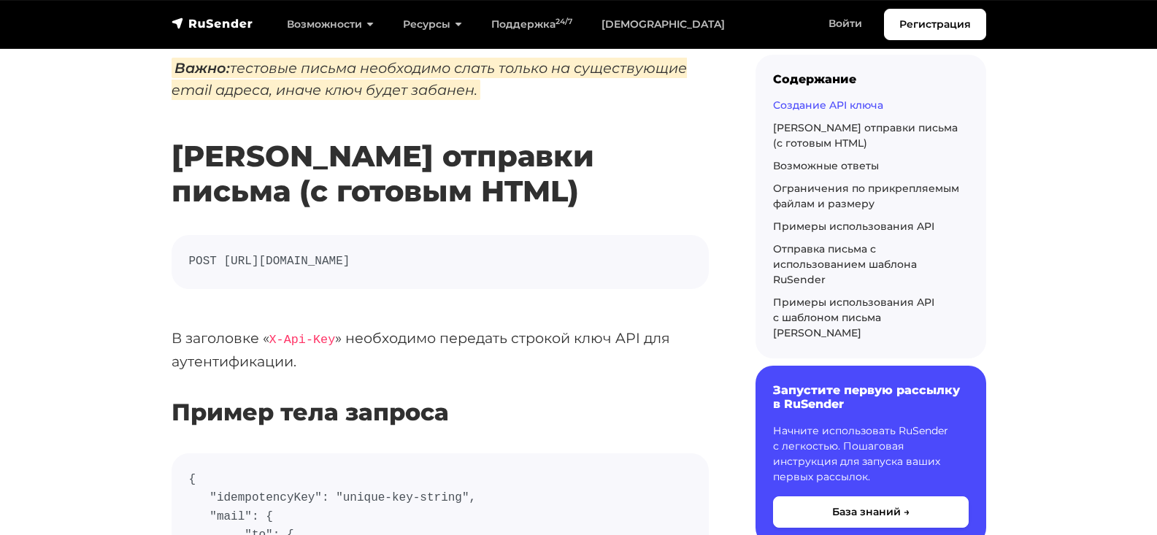
scroll to position [88, 0]
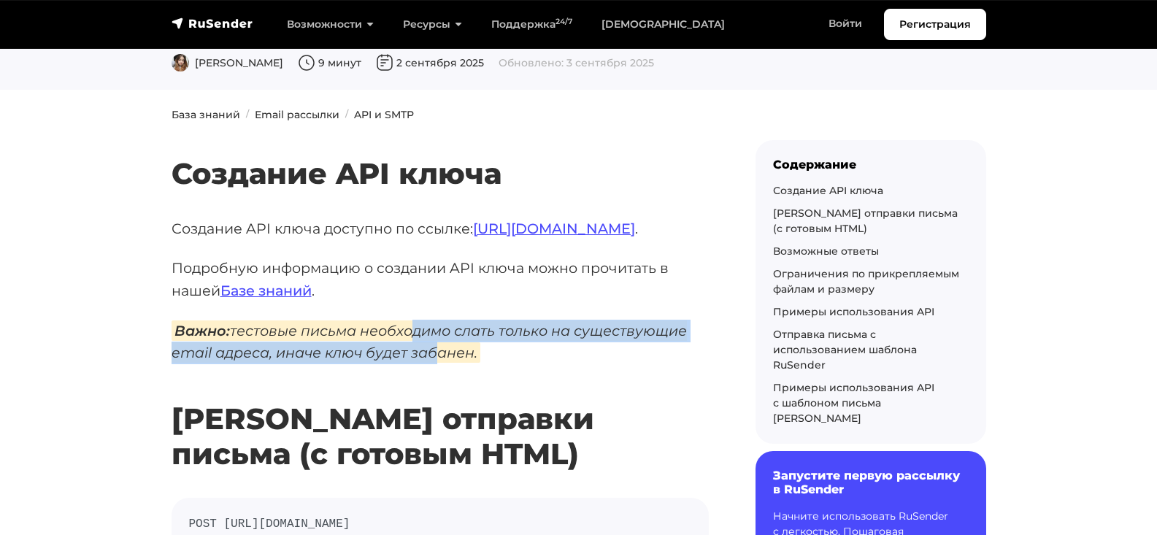
drag, startPoint x: 409, startPoint y: 333, endPoint x: 426, endPoint y: 346, distance: 21.9
click at [426, 346] on em "Важно: тестовые письма необходимо слать только на существующие email адреса, ин…" at bounding box center [429, 341] width 515 height 43
drag, startPoint x: 418, startPoint y: 335, endPoint x: 436, endPoint y: 350, distance: 23.3
click at [436, 350] on em "Важно: тестовые письма необходимо слать только на существующие email адреса, ин…" at bounding box center [429, 341] width 515 height 43
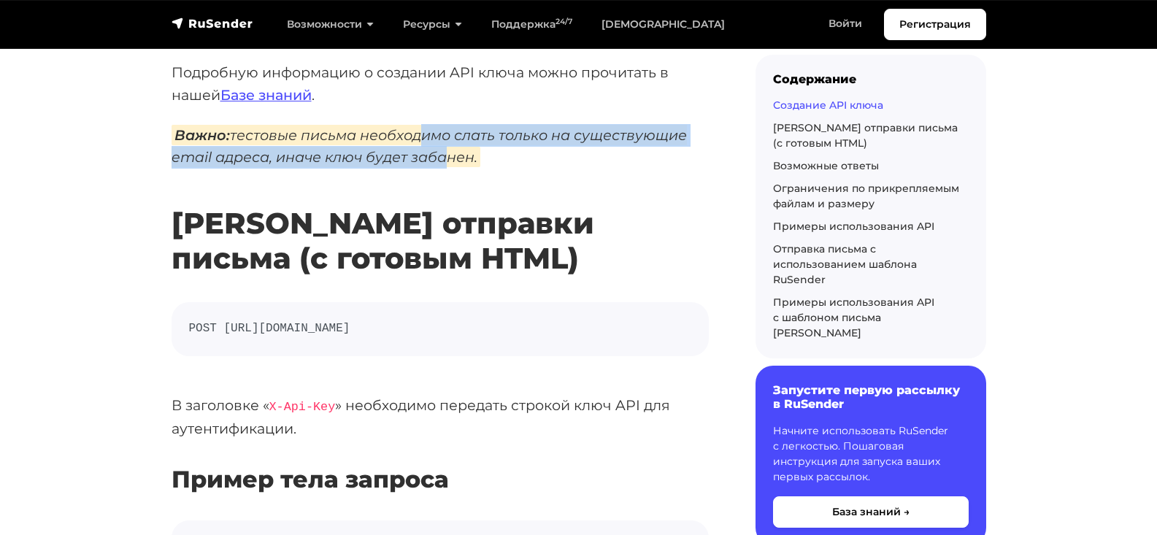
scroll to position [350, 0]
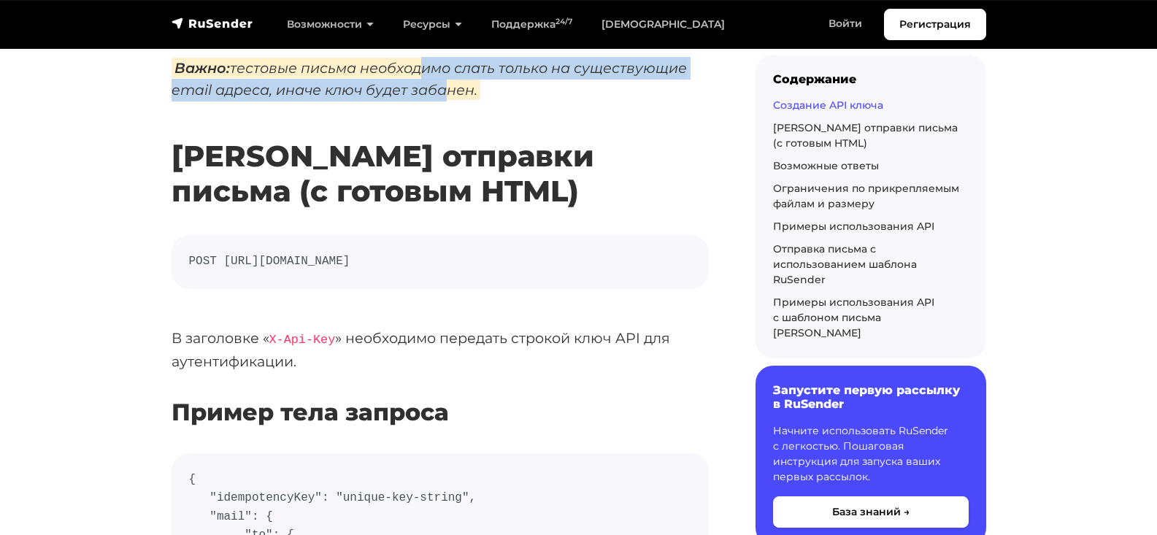
drag, startPoint x: 621, startPoint y: 261, endPoint x: 220, endPoint y: 254, distance: 400.7
click at [220, 254] on code "POST [URL][DOMAIN_NAME]" at bounding box center [440, 262] width 502 height 19
copy code "[URL][DOMAIN_NAME]"
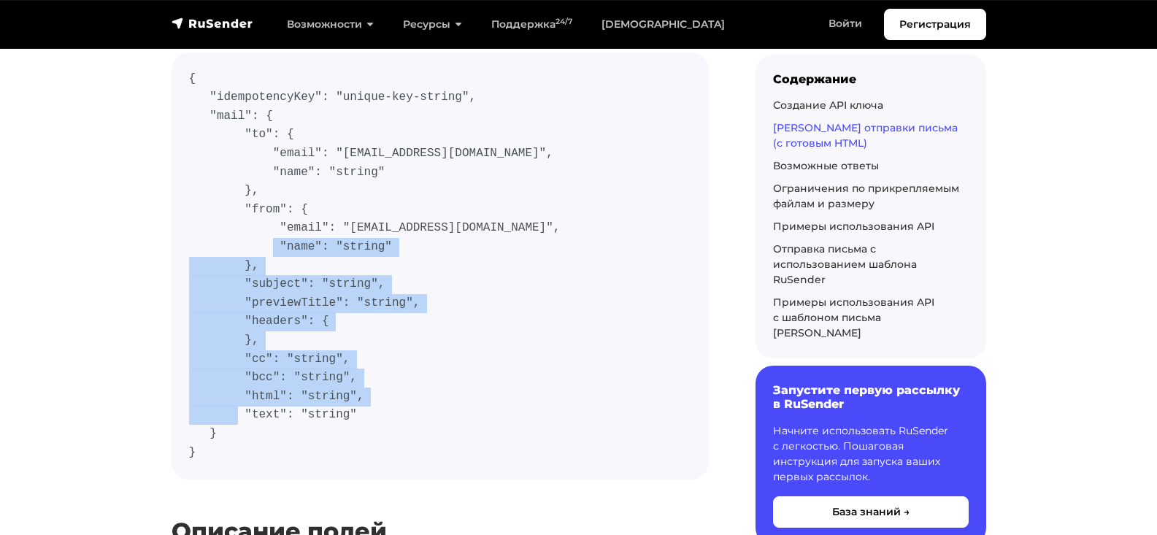
scroll to position [701, 0]
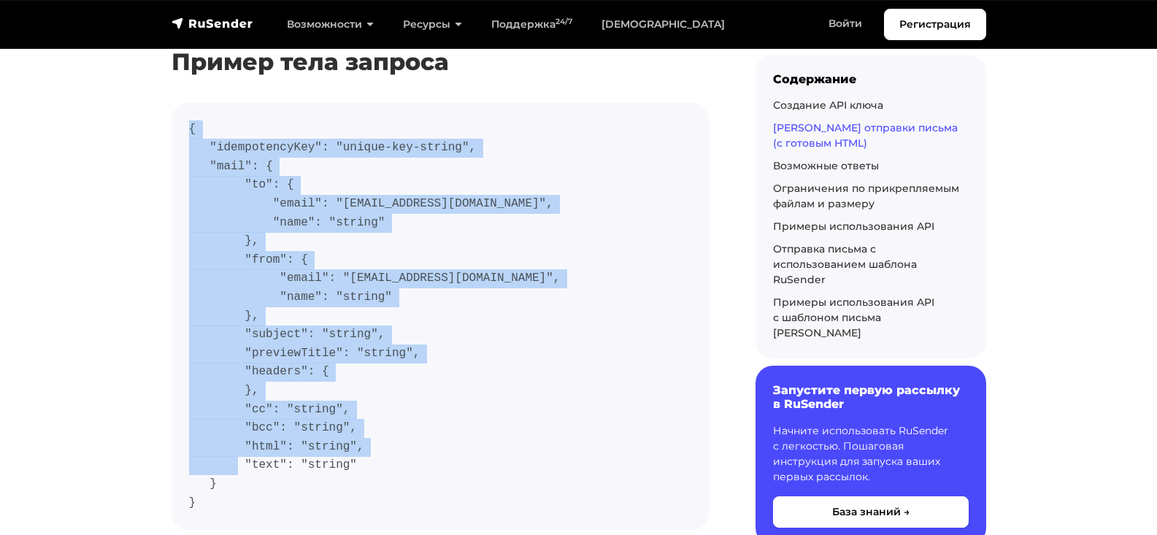
drag, startPoint x: 201, startPoint y: 404, endPoint x: 176, endPoint y: 130, distance: 275.6
click at [176, 130] on pre "{ "idempotencyKey": "unique-key-string", "mail": { "to": { "email": "[EMAIL_ADD…" at bounding box center [440, 316] width 537 height 427
copy code "{ "idempotencyKey": "unique-key-string", "mail": { "to": { "email": "[EMAIL_ADD…"
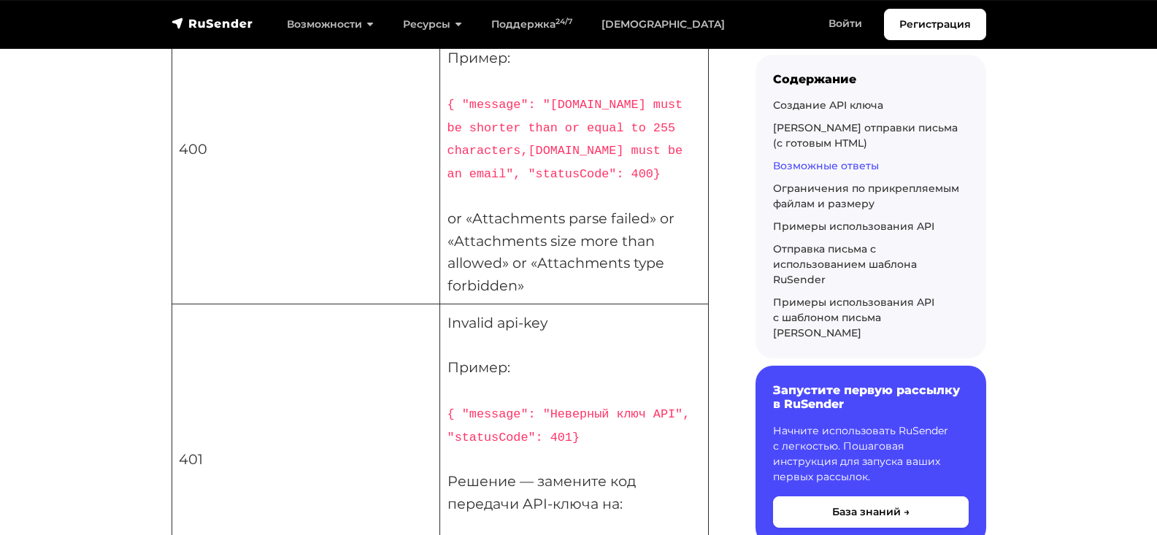
scroll to position [3591, 0]
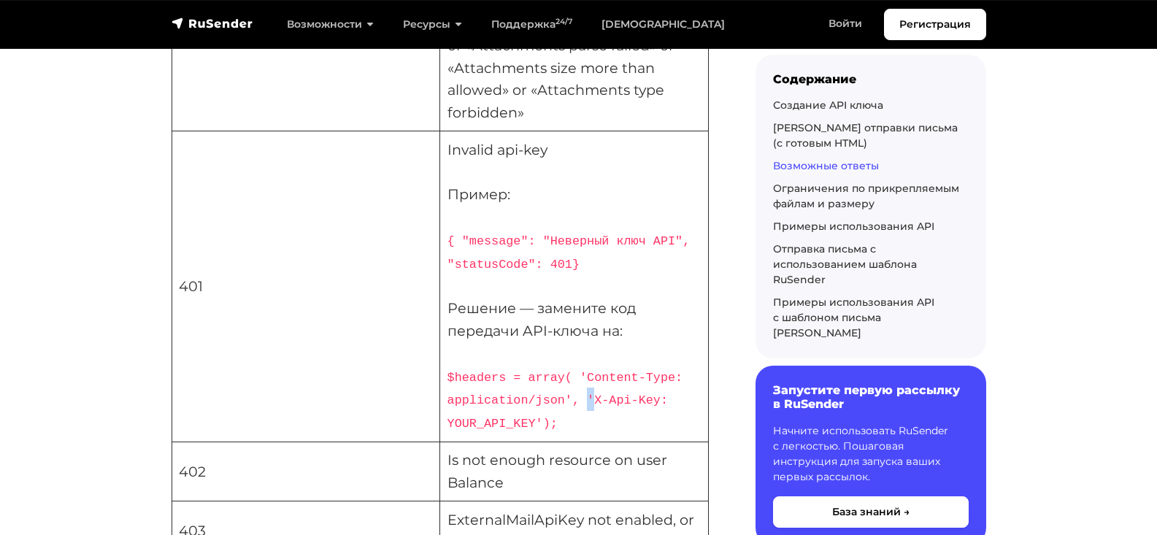
drag, startPoint x: 594, startPoint y: 423, endPoint x: 586, endPoint y: 417, distance: 9.9
click at [586, 417] on code "$headers = array( 'Content-Type: application/json', 'X-Api-Key: YOUR_API_KEY');" at bounding box center [565, 401] width 236 height 61
click at [593, 421] on code "$headers = array( 'Content-Type: application/json', 'X-Api-Key: YOUR_API_KEY');" at bounding box center [565, 401] width 236 height 61
drag, startPoint x: 597, startPoint y: 419, endPoint x: 538, endPoint y: 439, distance: 62.5
click at [538, 431] on code "$headers = array( 'Content-Type: application/json', 'X-Api-Key: YOUR_API_KEY');" at bounding box center [565, 401] width 236 height 61
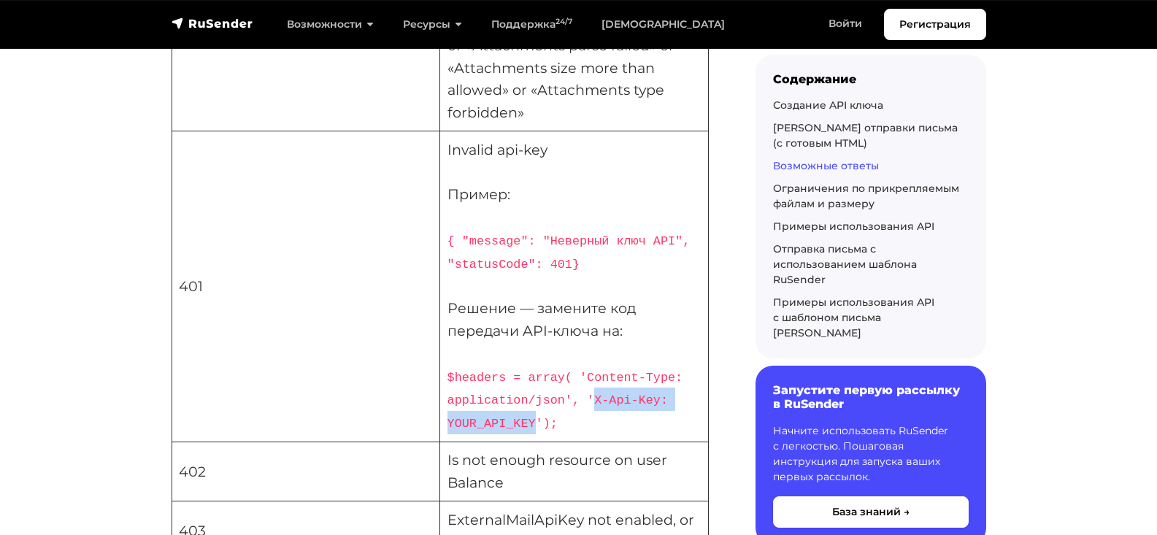
copy code "X-Api-Key: YOUR_API_KEY"
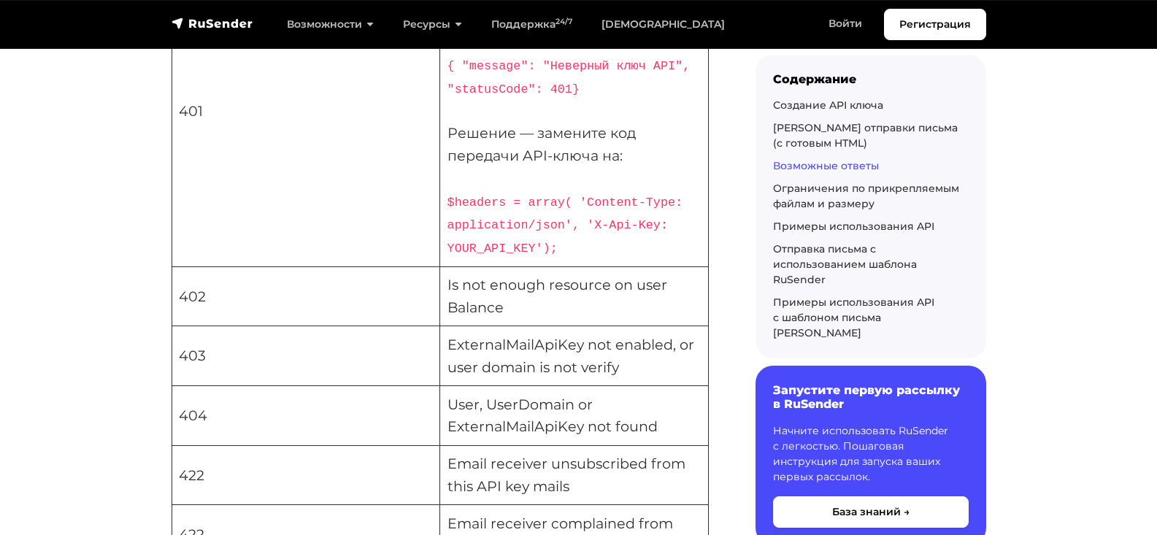
scroll to position [3277, 0]
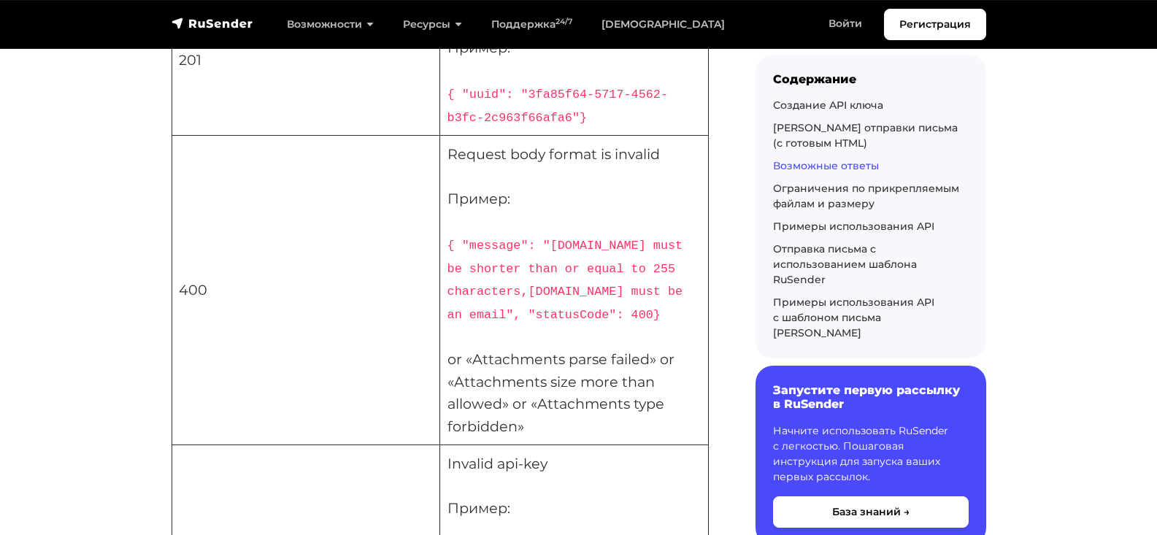
click at [637, 232] on td "Request body format is invalid Пример: { "message": "mail.to.name must be short…" at bounding box center [574, 290] width 269 height 309
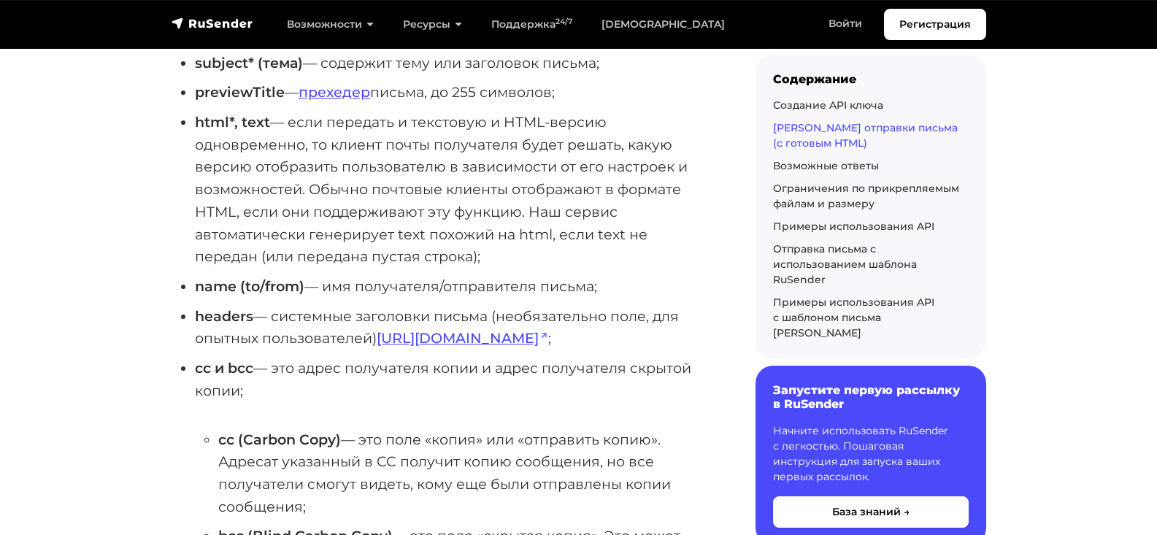
scroll to position [1314, 0]
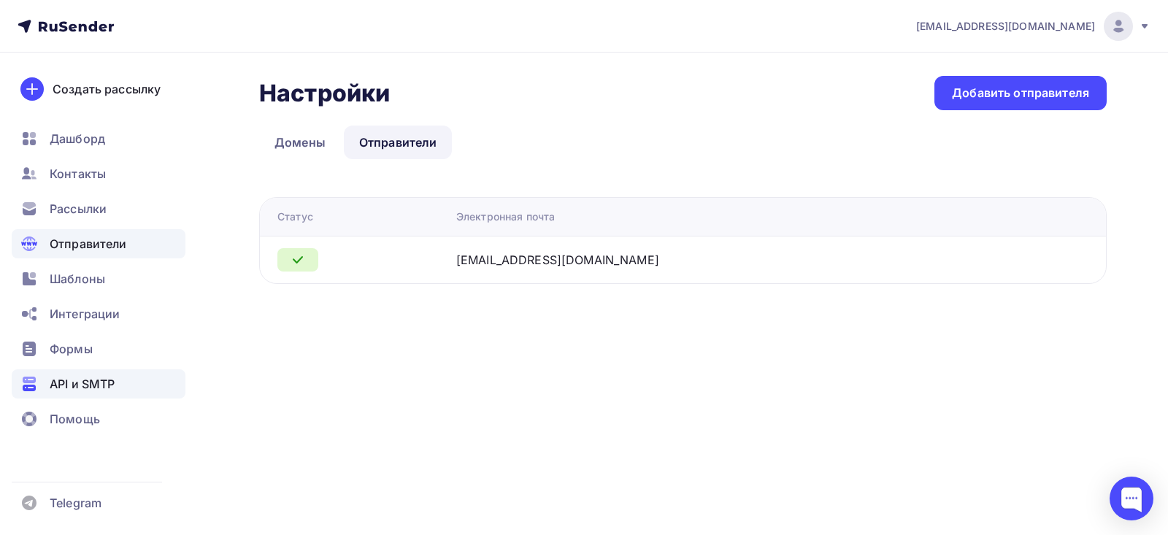
click at [69, 377] on span "API и SMTP" at bounding box center [82, 384] width 65 height 18
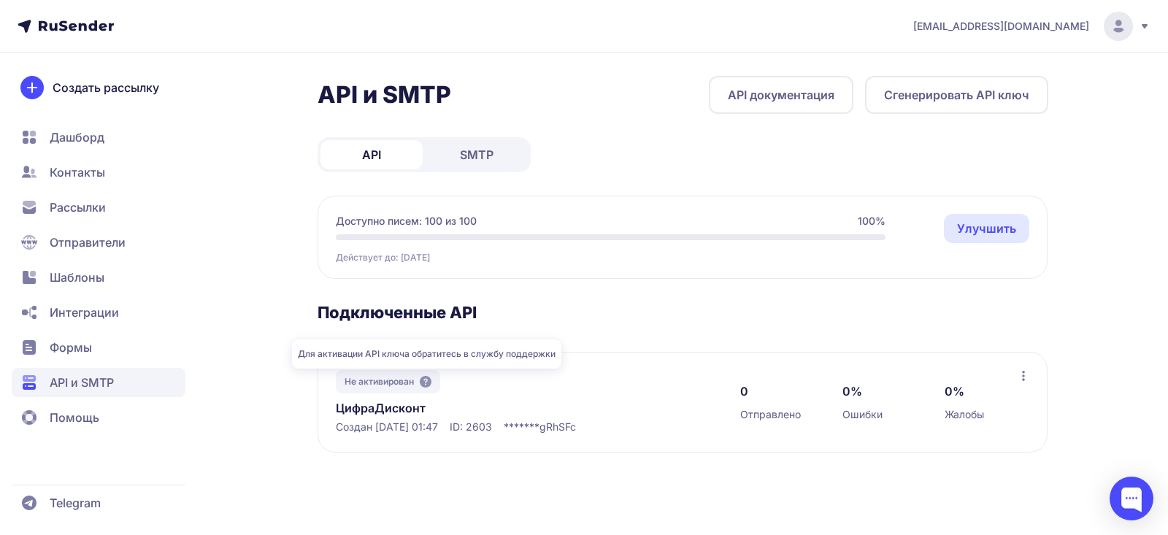
click at [431, 382] on icon at bounding box center [426, 382] width 12 height 12
click at [1018, 374] on icon at bounding box center [1023, 376] width 12 height 12
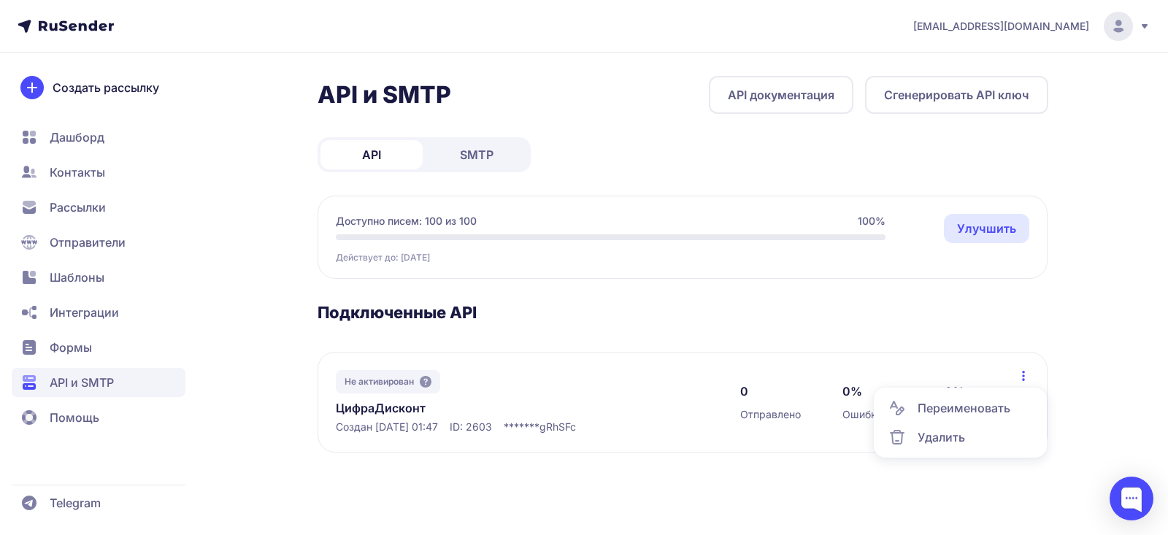
click at [628, 299] on div "API и SMTP API документация Сгенерировать API ключ API SMTP Доступно писем: 100…" at bounding box center [682, 282] width 731 height 412
click at [478, 153] on span "SMTP" at bounding box center [477, 155] width 34 height 18
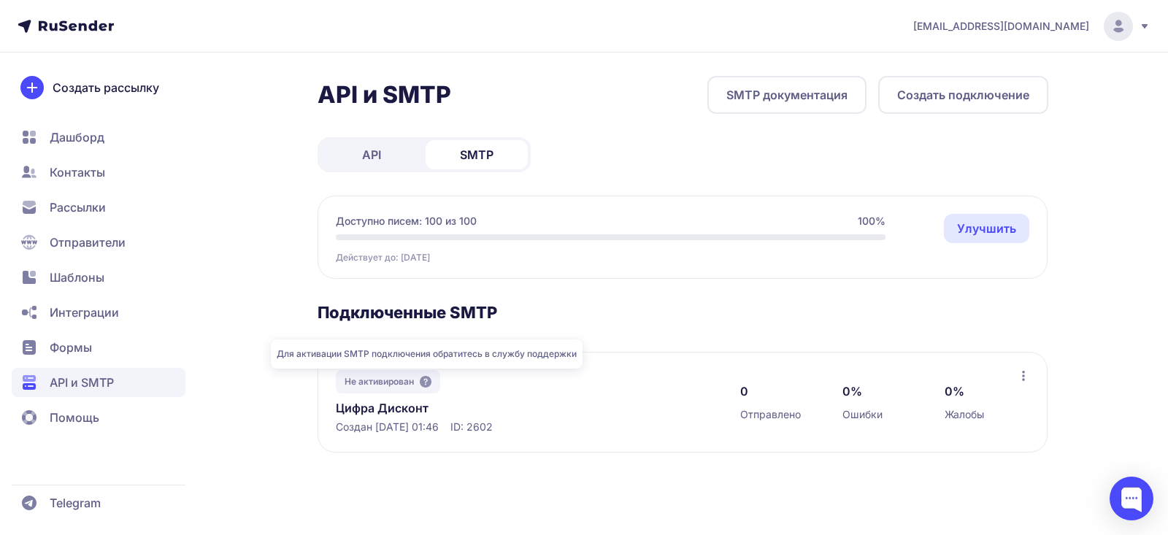
click at [427, 385] on icon at bounding box center [426, 382] width 12 height 12
click at [382, 160] on link "API" at bounding box center [371, 154] width 102 height 29
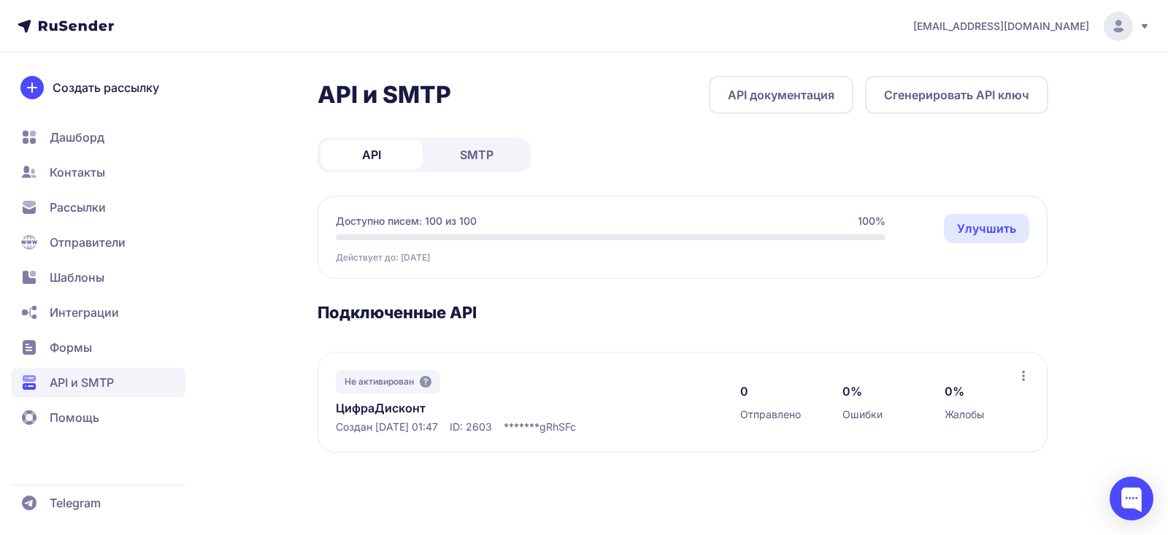
click at [398, 408] on link "ЦифраДисконт" at bounding box center [485, 408] width 299 height 18
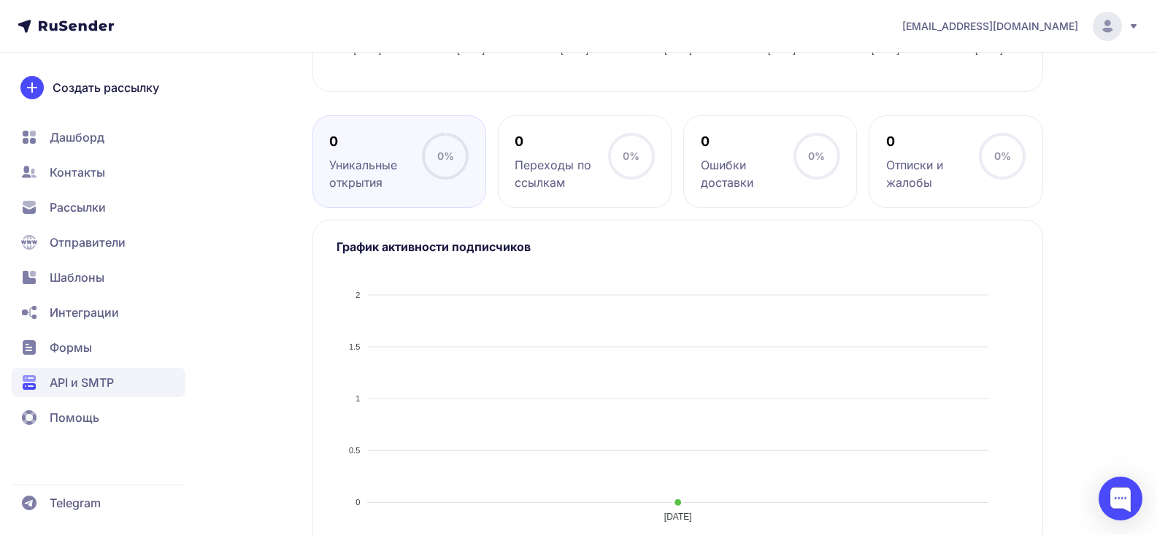
scroll to position [598, 0]
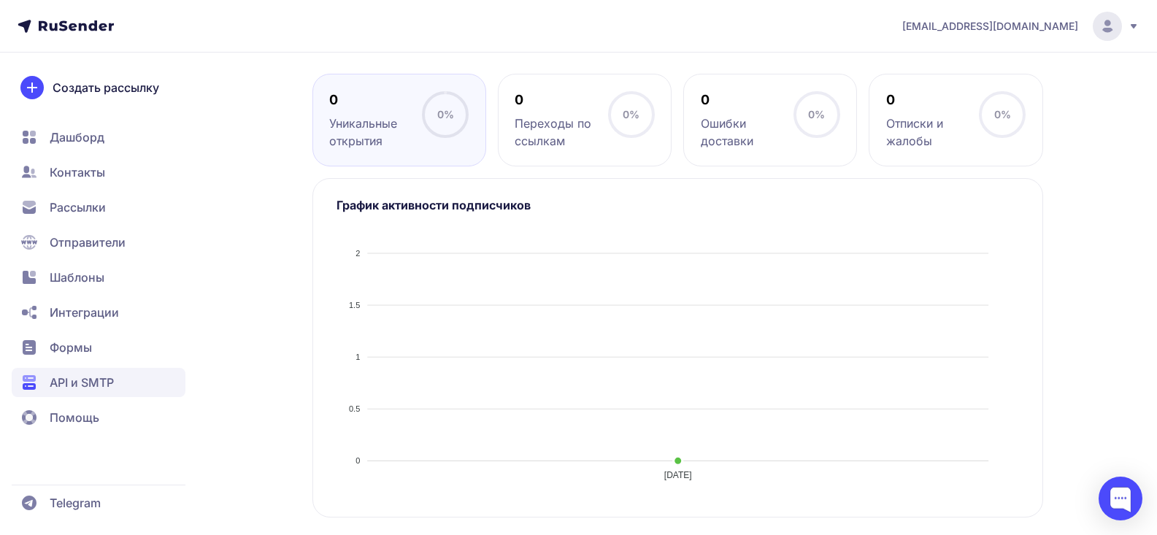
click at [94, 417] on span "Помощь" at bounding box center [75, 418] width 50 height 18
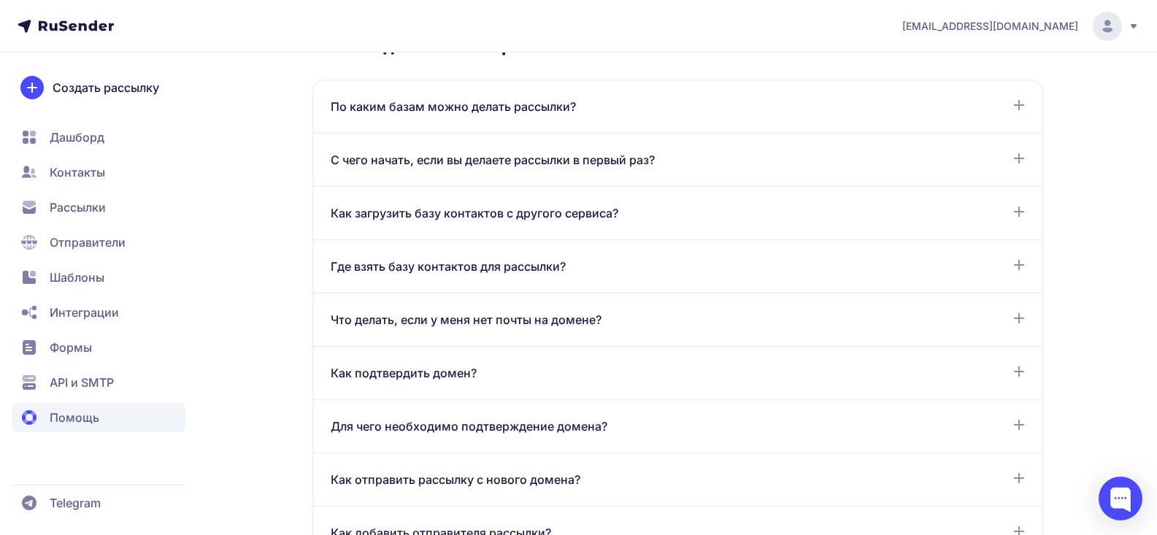
scroll to position [788, 0]
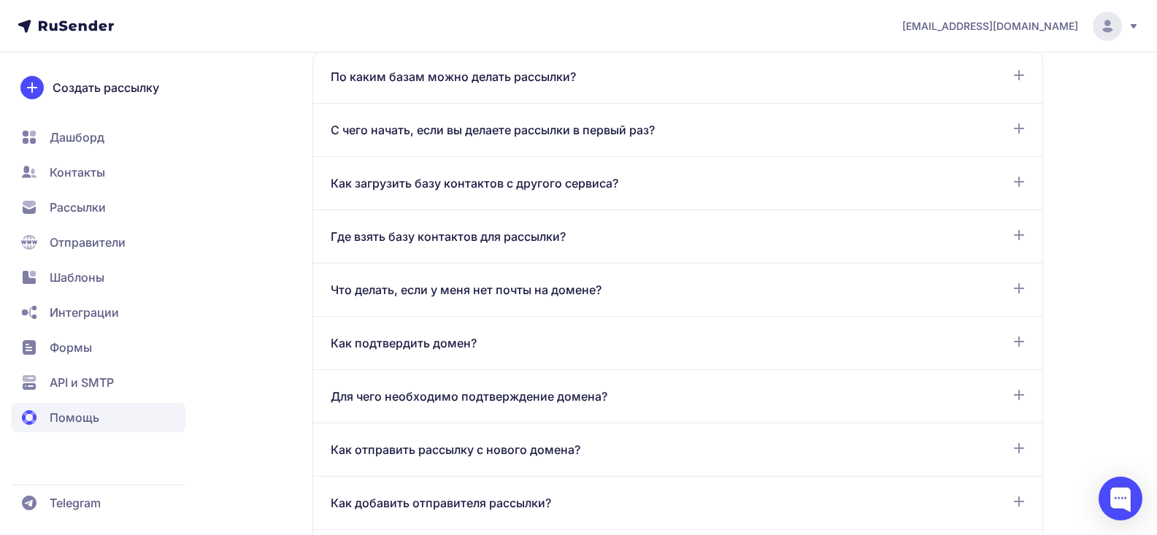
click at [676, 80] on div "По каким базам можно делать рассылки?" at bounding box center [678, 77] width 694 height 18
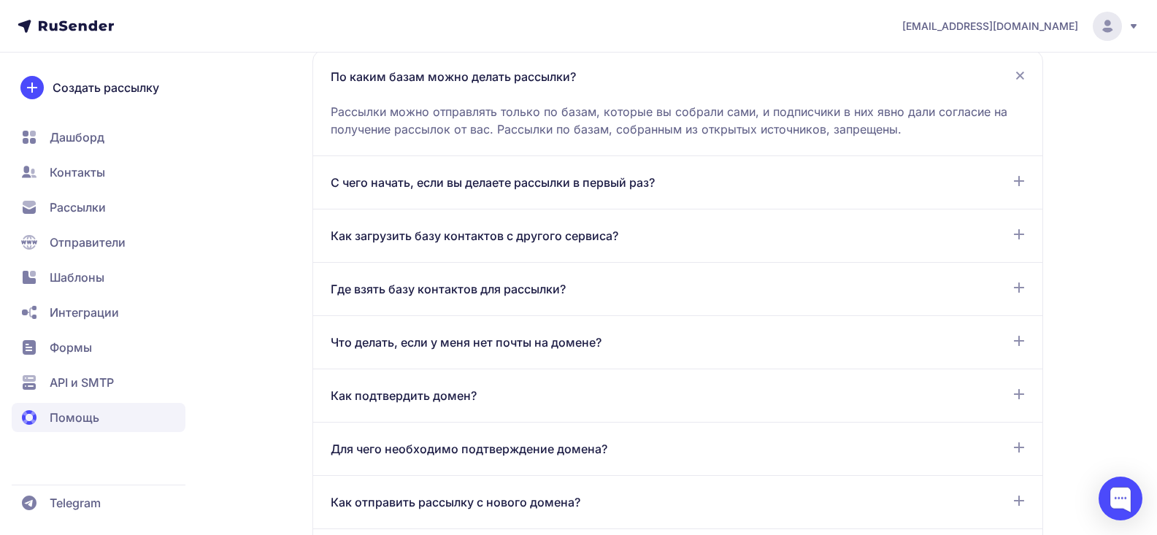
click at [519, 80] on span "По каким базам можно делать рассылки?" at bounding box center [453, 77] width 245 height 18
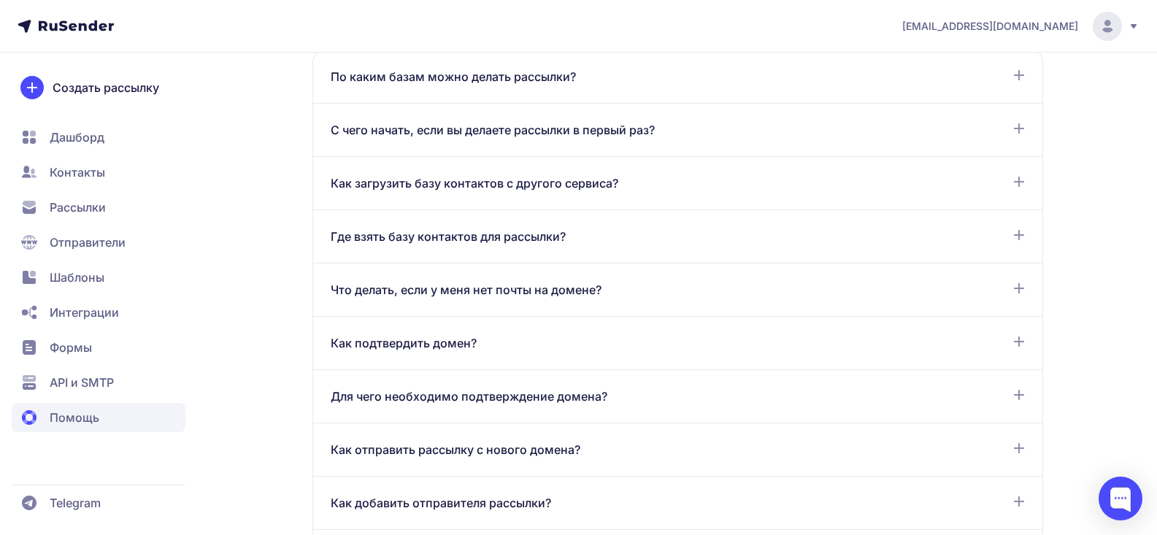
click at [528, 179] on span "Как загрузить базу контактов с другого сервиса?" at bounding box center [475, 183] width 288 height 18
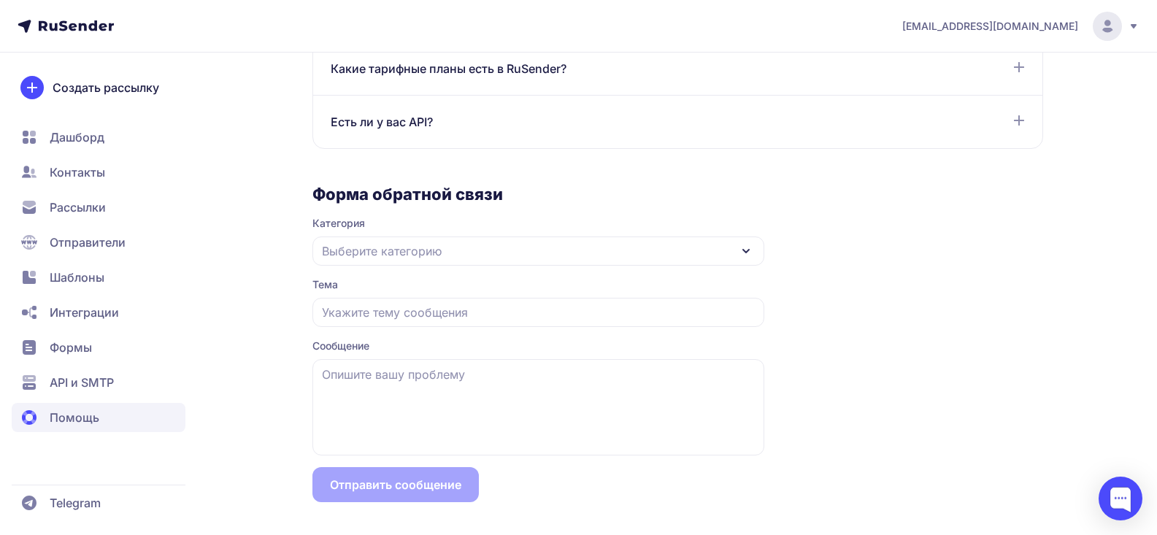
scroll to position [1348, 0]
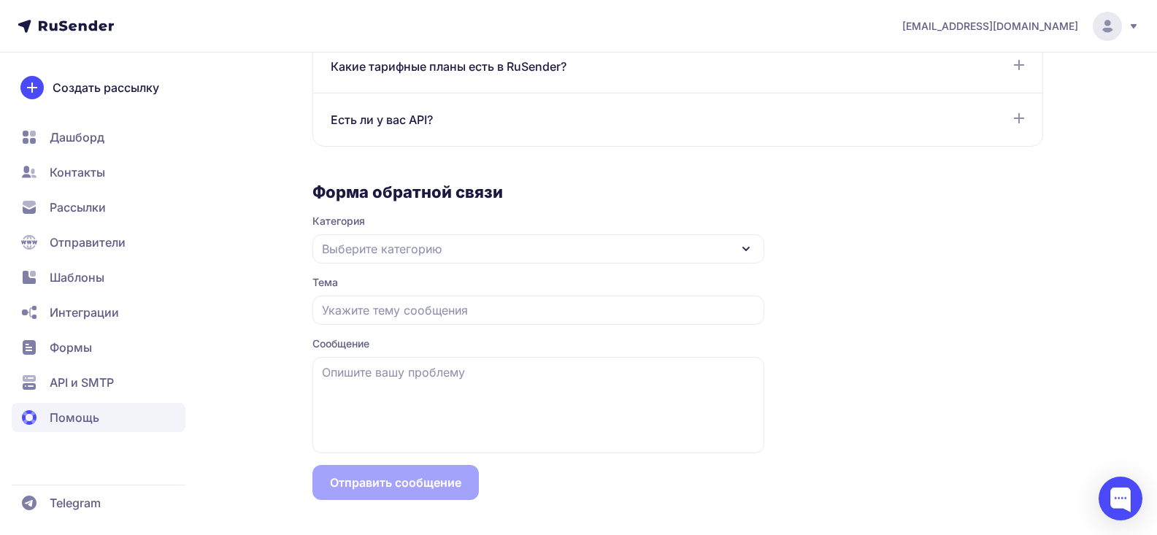
click at [466, 258] on div "Выберите категорию" at bounding box center [538, 248] width 452 height 29
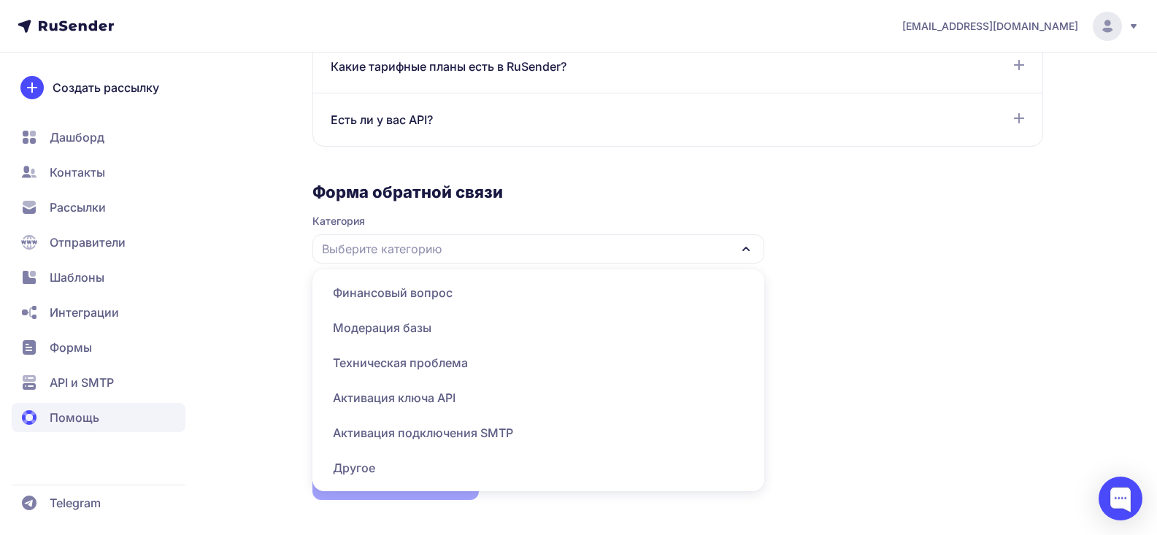
click at [444, 402] on span "Активация ключа API" at bounding box center [538, 397] width 434 height 35
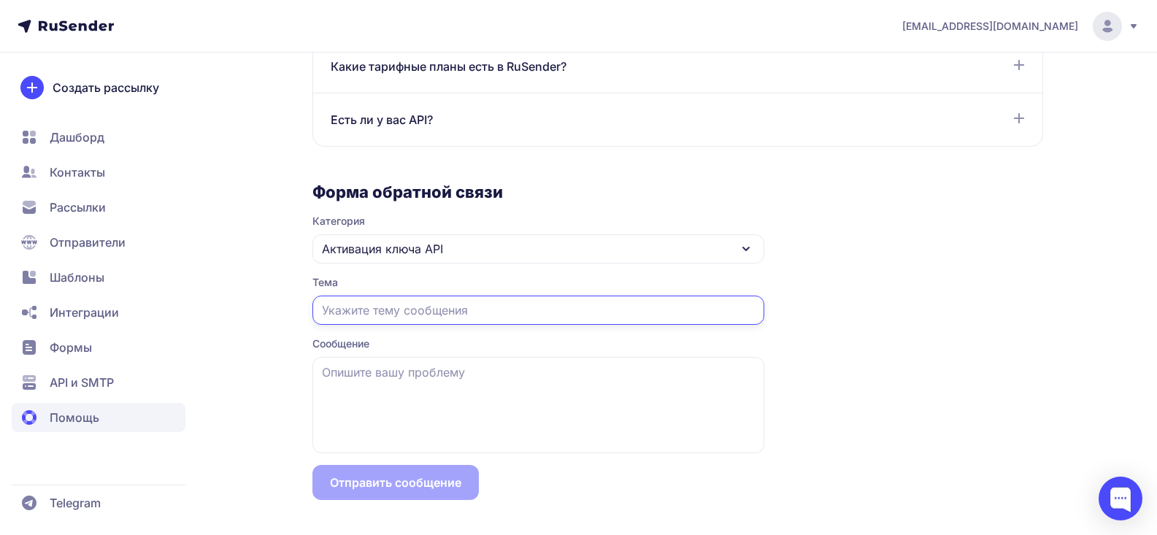
click at [401, 309] on input "text" at bounding box center [538, 310] width 452 height 29
drag, startPoint x: 555, startPoint y: 306, endPoint x: 178, endPoint y: 285, distance: 377.1
type input "Необходимо активировать ключ"
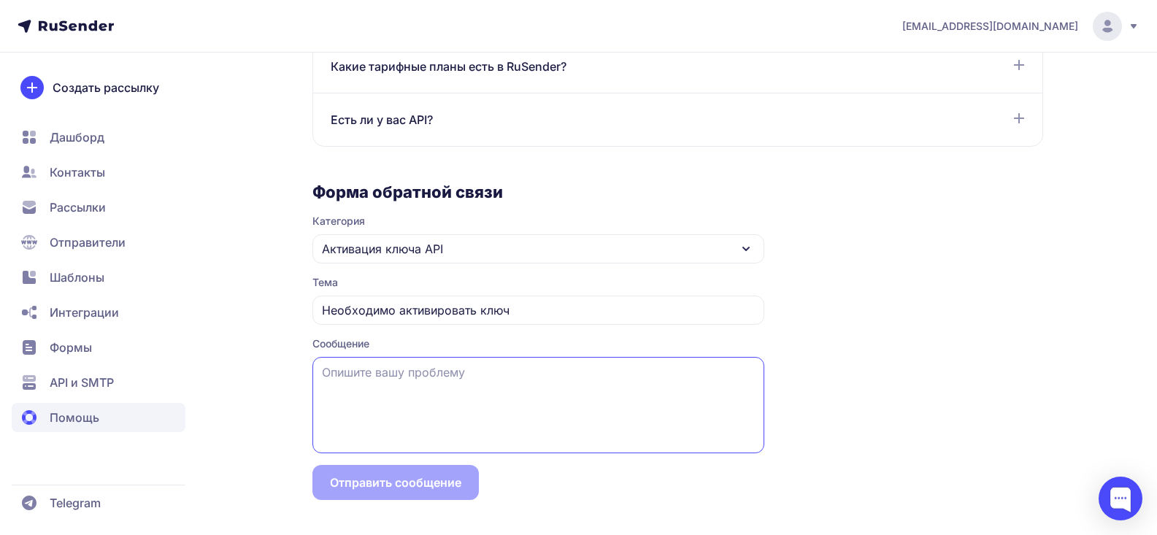
click at [390, 389] on textarea at bounding box center [538, 405] width 452 height 96
paste textarea "Необходимо активировать ключ"
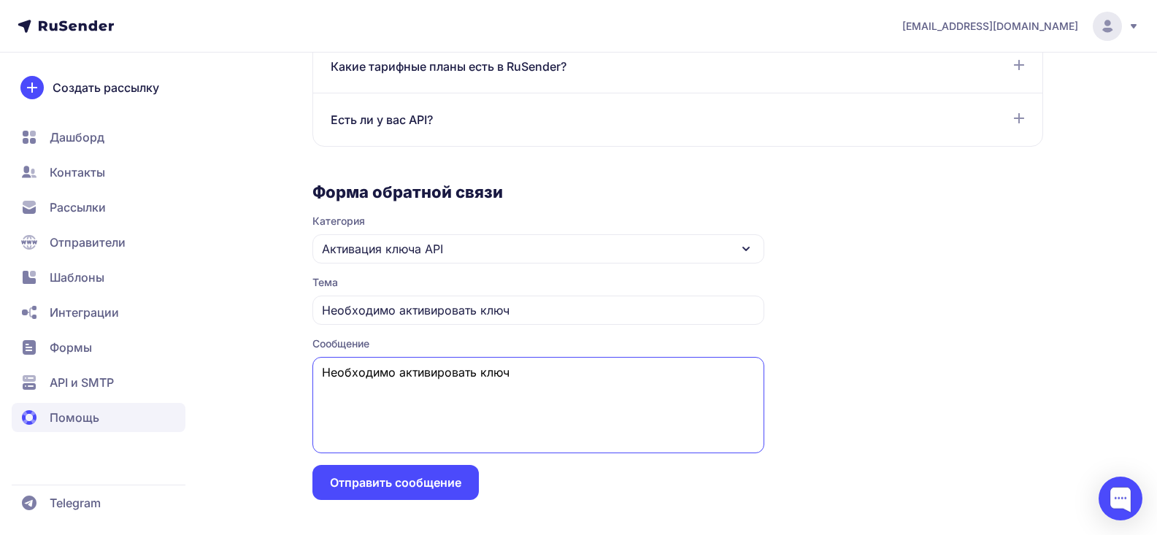
click at [318, 370] on textarea "Необходимо активировать ключ" at bounding box center [538, 405] width 452 height 96
type textarea "Необходимо активировать ключ"
drag, startPoint x: 378, startPoint y: 478, endPoint x: 524, endPoint y: 452, distance: 148.2
click at [379, 478] on button "Отправить сообщение" at bounding box center [395, 482] width 166 height 35
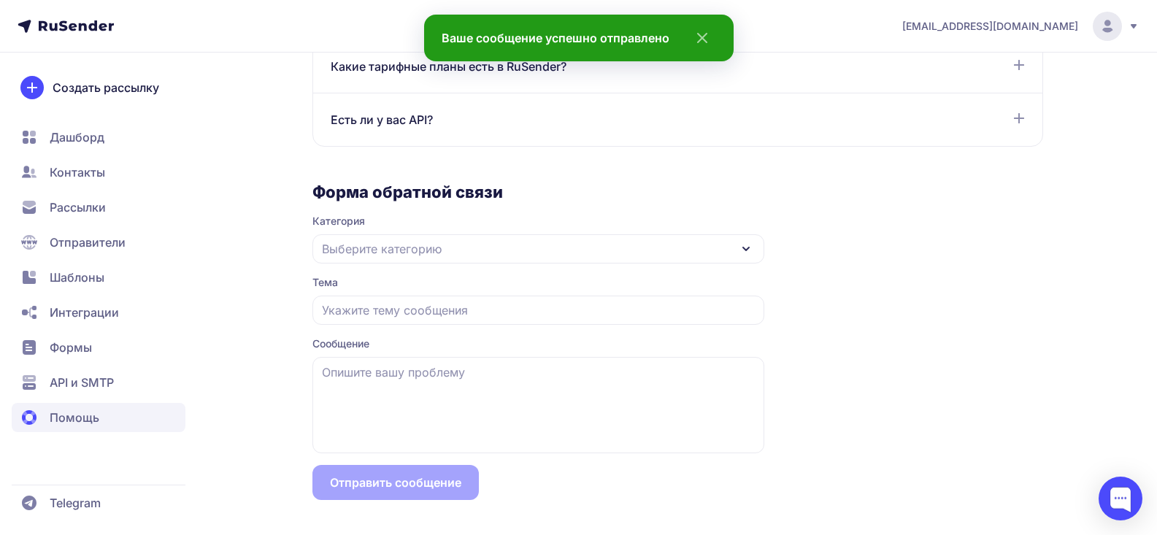
drag, startPoint x: 704, startPoint y: 45, endPoint x: 713, endPoint y: 21, distance: 25.2
click at [701, 44] on icon "close" at bounding box center [698, 38] width 35 height 18
